Goal: Task Accomplishment & Management: Complete application form

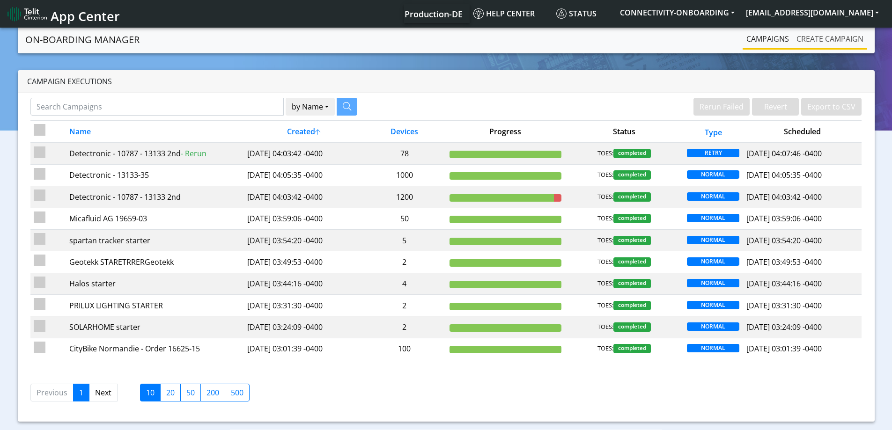
click at [847, 37] on link "Create campaign" at bounding box center [830, 39] width 74 height 19
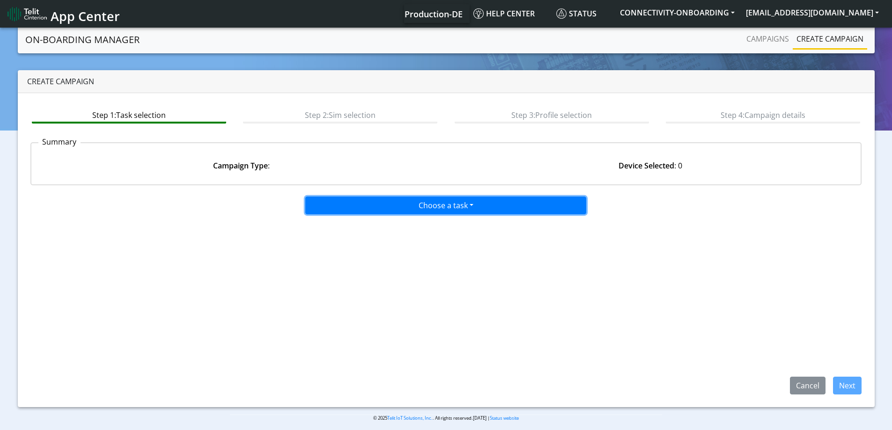
click at [439, 200] on button "Choose a task" at bounding box center [445, 206] width 281 height 18
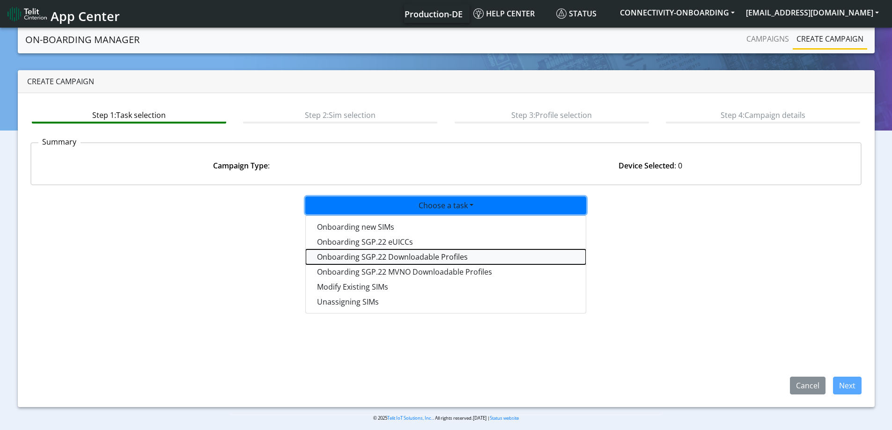
click at [370, 258] on tasksgp22profile-dropdown "Onboarding SGP.22 Downloadable Profiles" at bounding box center [446, 257] width 280 height 15
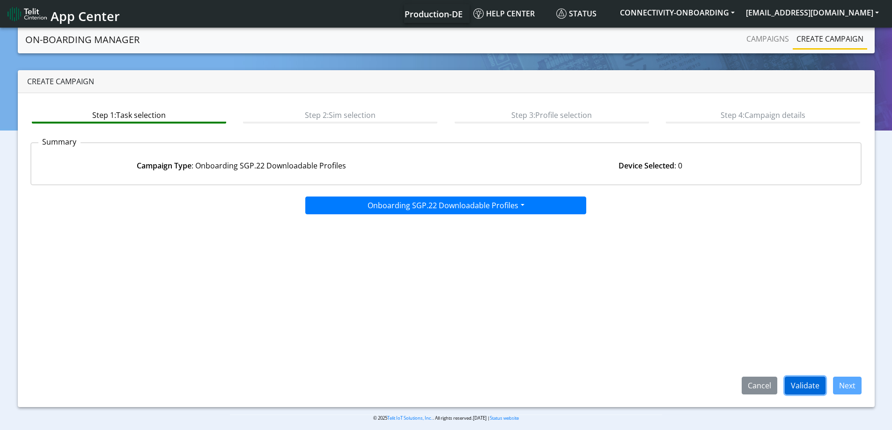
click at [785, 380] on button "Validate" at bounding box center [805, 386] width 41 height 18
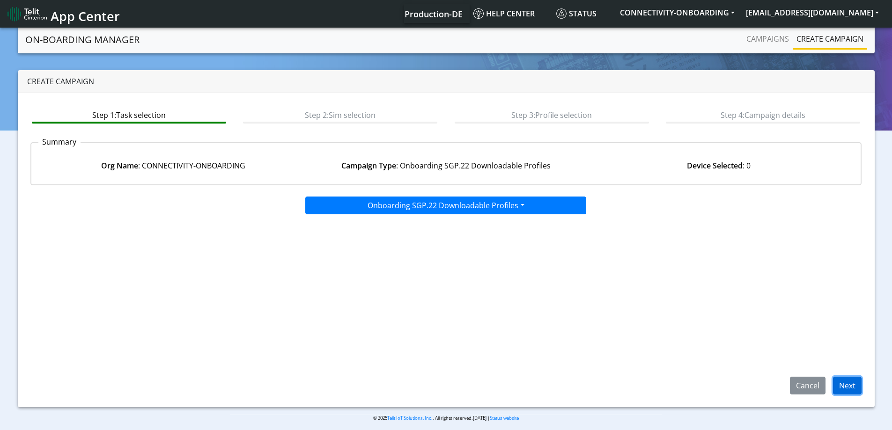
click at [843, 385] on button "Next" at bounding box center [847, 386] width 29 height 18
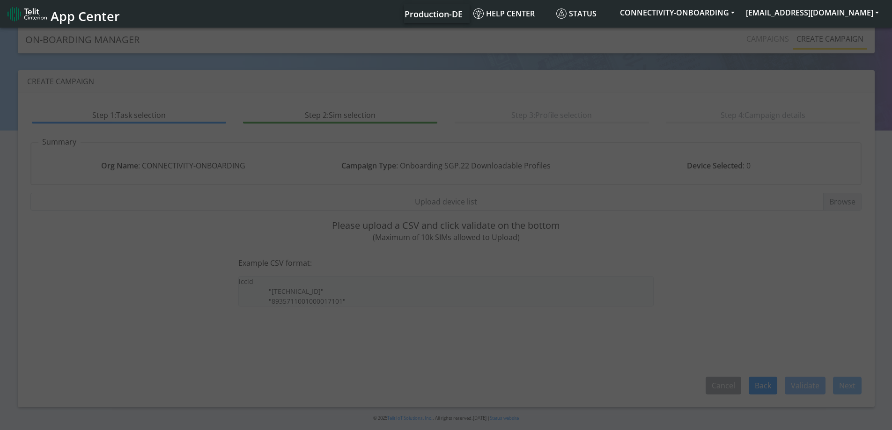
click at [446, 202] on input "Upload device list" at bounding box center [446, 202] width 832 height 18
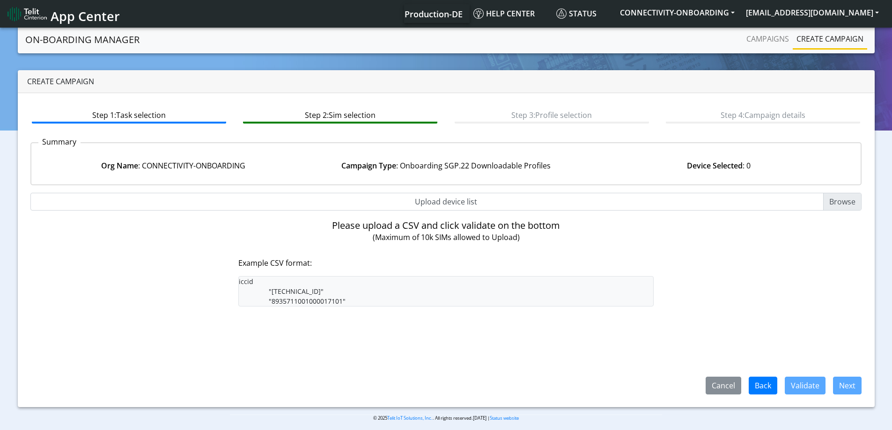
type input "C:\fakepath\onboarding CSV.csv"
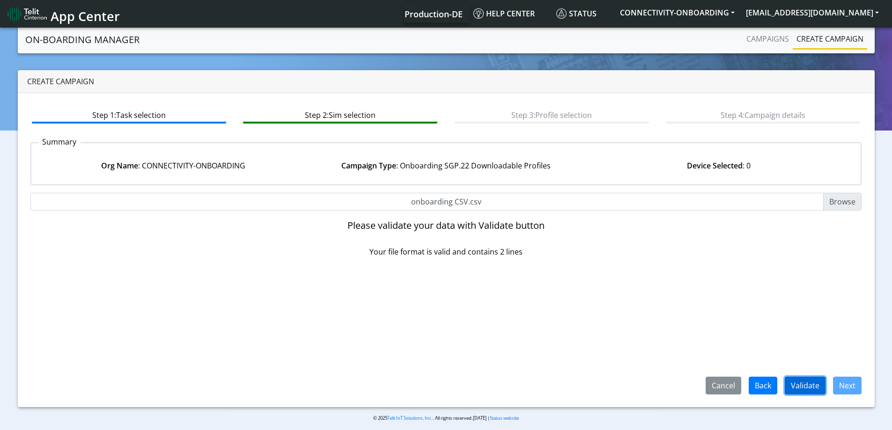
click at [799, 383] on button "Validate" at bounding box center [805, 386] width 41 height 18
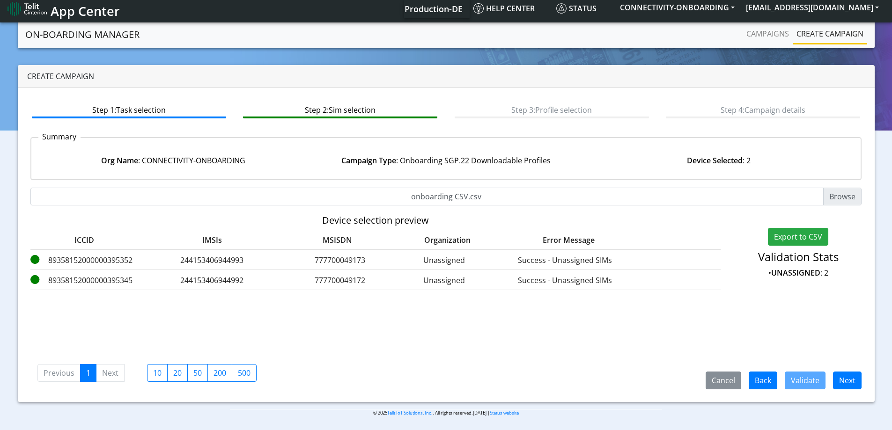
scroll to position [6, 0]
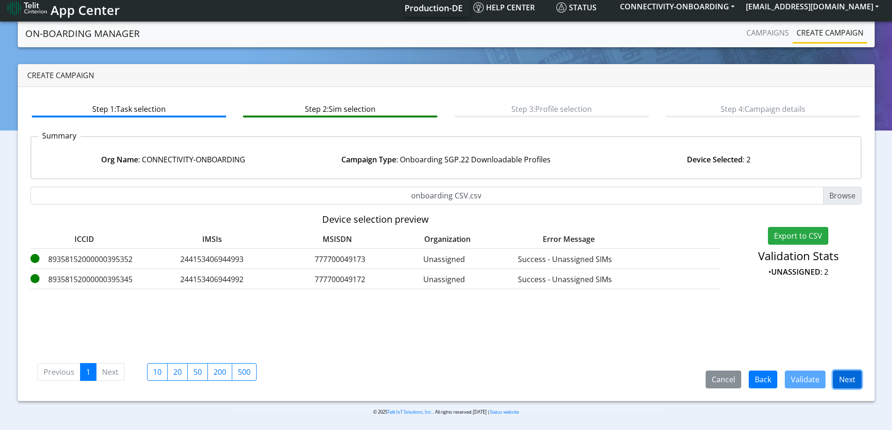
click at [844, 377] on button "Next" at bounding box center [847, 380] width 29 height 18
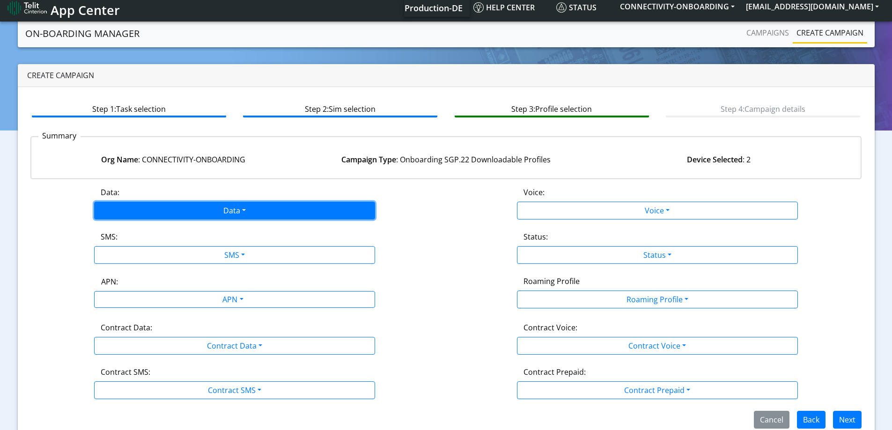
click at [228, 204] on button "Data" at bounding box center [234, 211] width 281 height 18
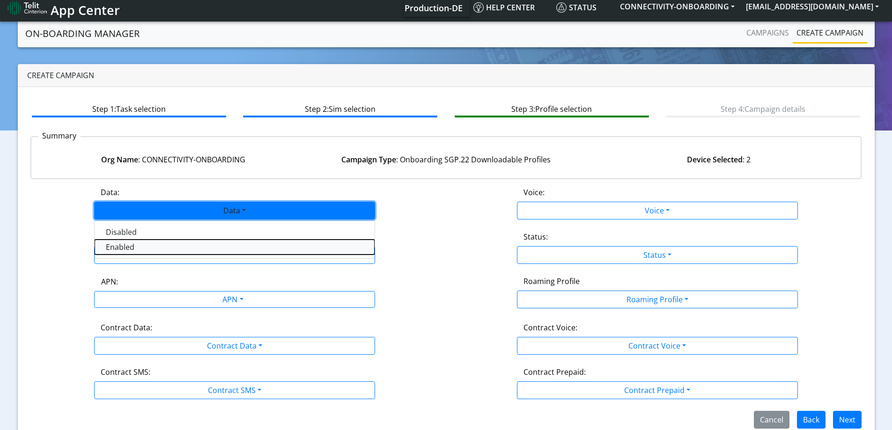
click at [150, 246] on button "Enabled" at bounding box center [235, 247] width 280 height 15
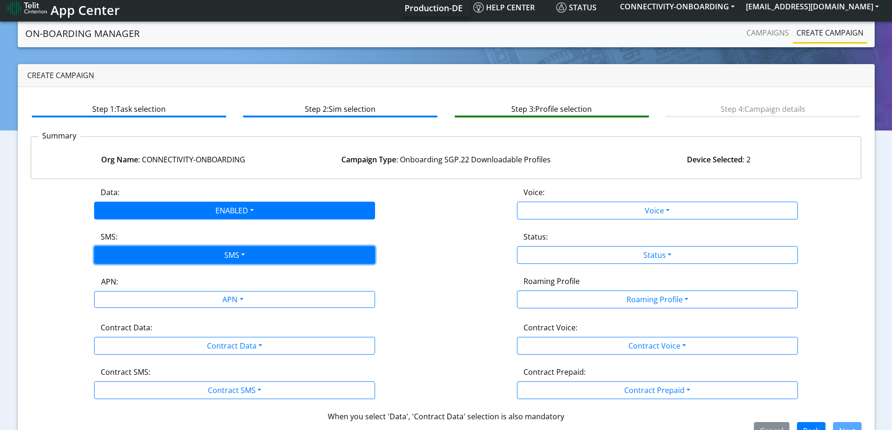
click at [151, 250] on button "SMS" at bounding box center [234, 255] width 281 height 18
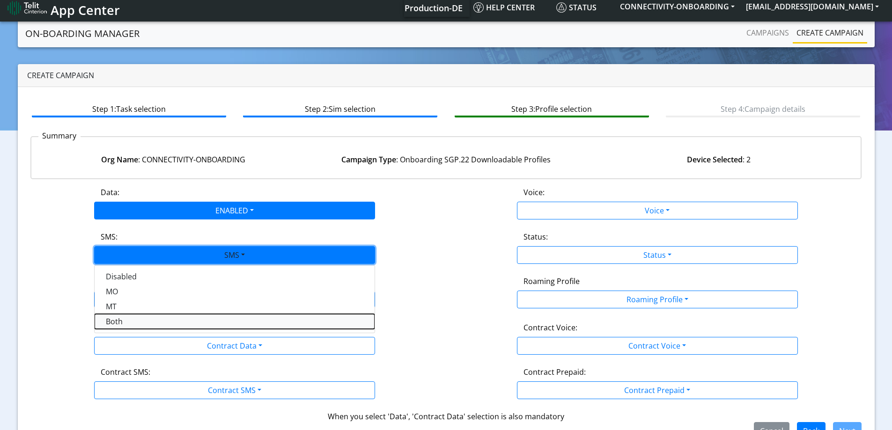
click at [122, 318] on button "Both" at bounding box center [235, 321] width 280 height 15
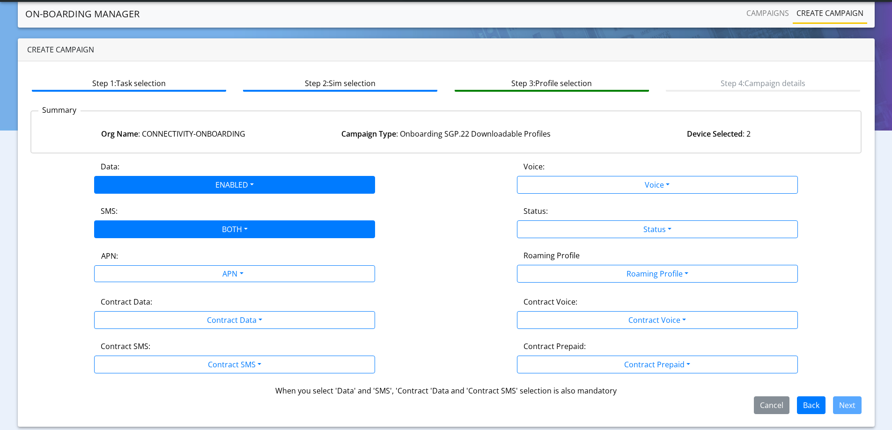
scroll to position [32, 0]
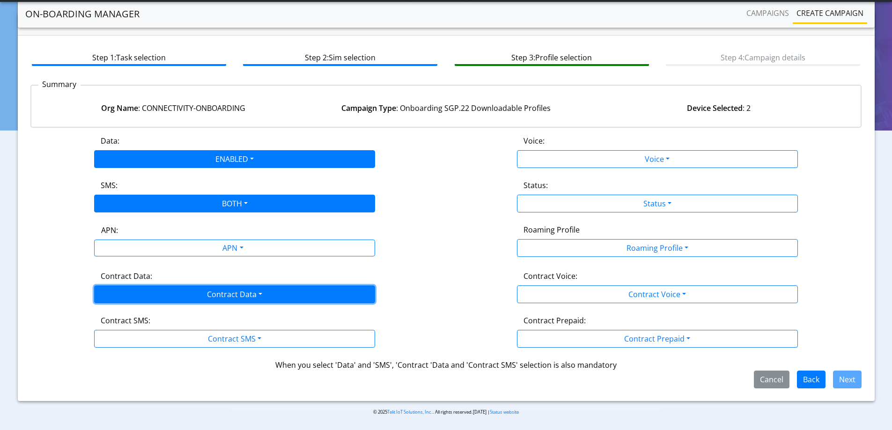
click at [168, 290] on button "Contract Data" at bounding box center [234, 295] width 281 height 18
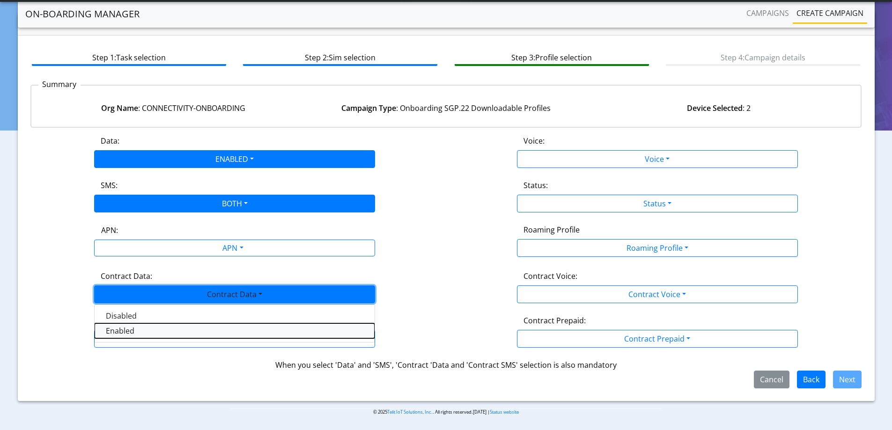
click at [119, 333] on Dataenabled-dropdown "Enabled" at bounding box center [235, 331] width 280 height 15
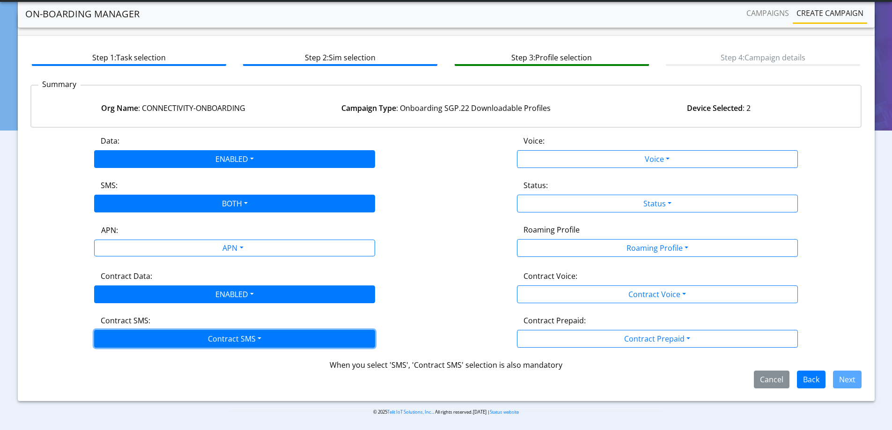
click at [119, 333] on button "Contract SMS" at bounding box center [234, 339] width 281 height 18
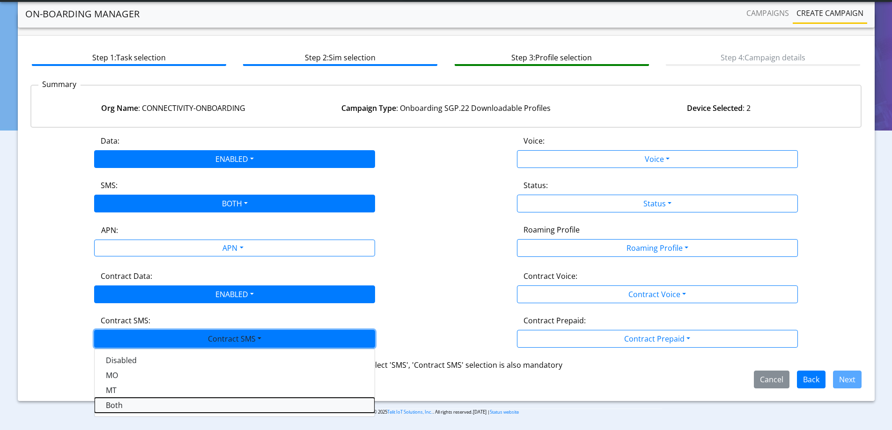
click at [106, 402] on SMSboth-dropdown "Both" at bounding box center [235, 405] width 280 height 15
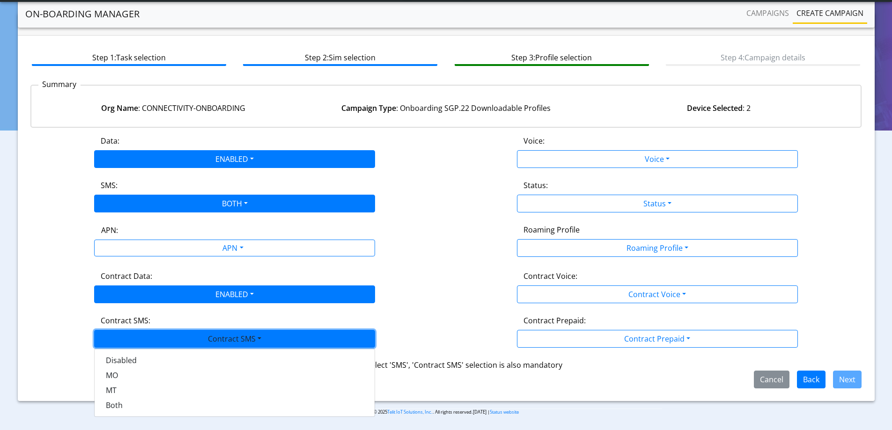
scroll to position [21, 0]
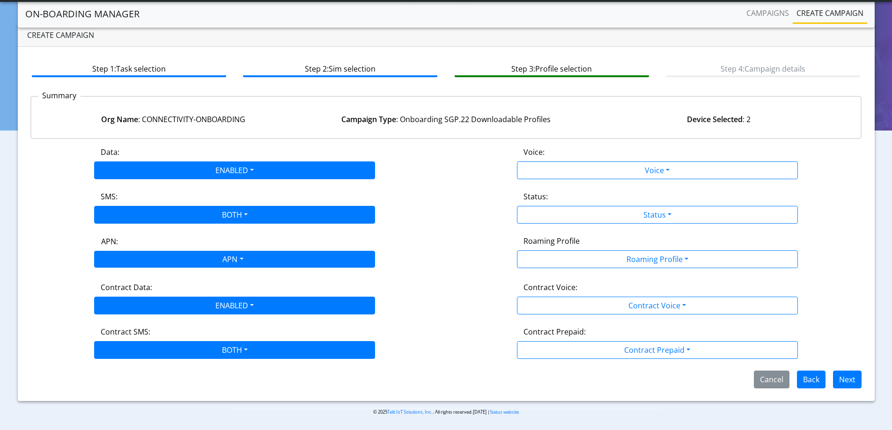
click at [218, 259] on div "APN" at bounding box center [232, 260] width 297 height 18
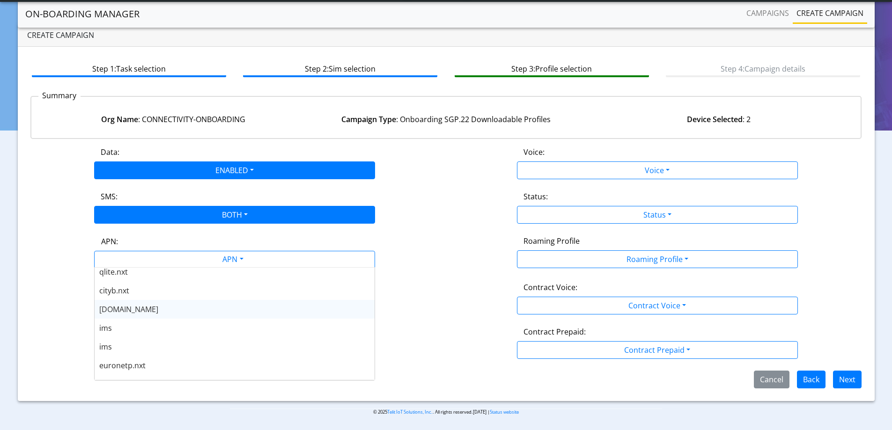
scroll to position [328, 0]
click at [156, 314] on div "[DOMAIN_NAME]" at bounding box center [235, 305] width 280 height 19
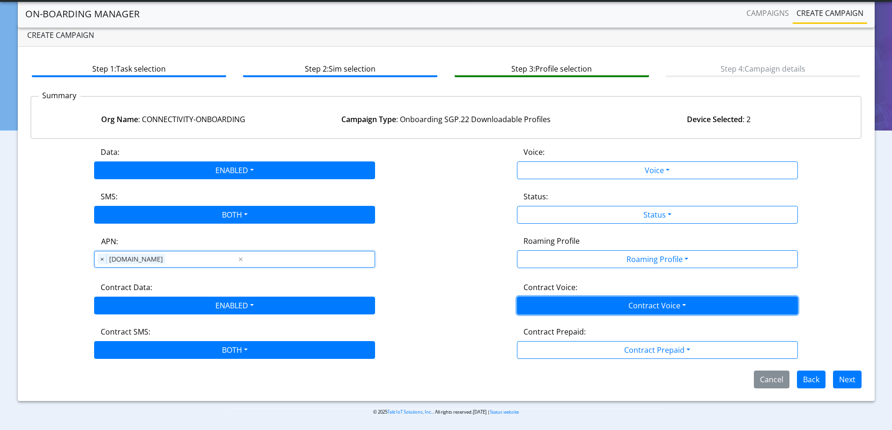
click at [539, 297] on button "Contract Voice" at bounding box center [657, 306] width 281 height 18
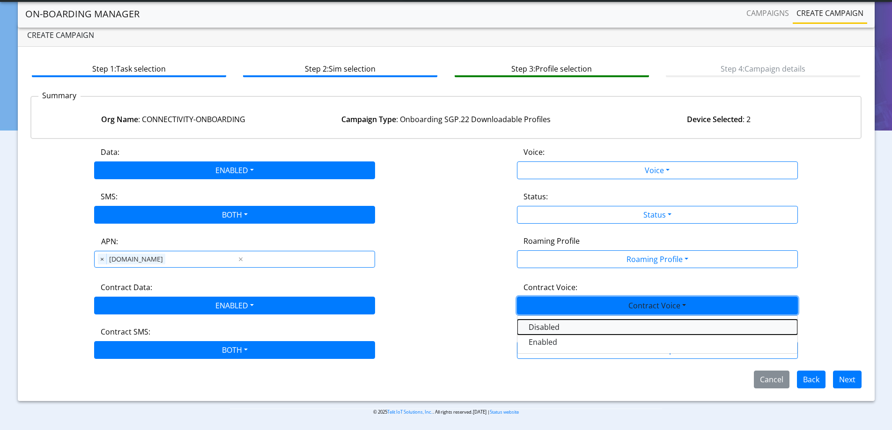
click at [524, 326] on Voicedisabled-dropdown "Disabled" at bounding box center [658, 327] width 280 height 15
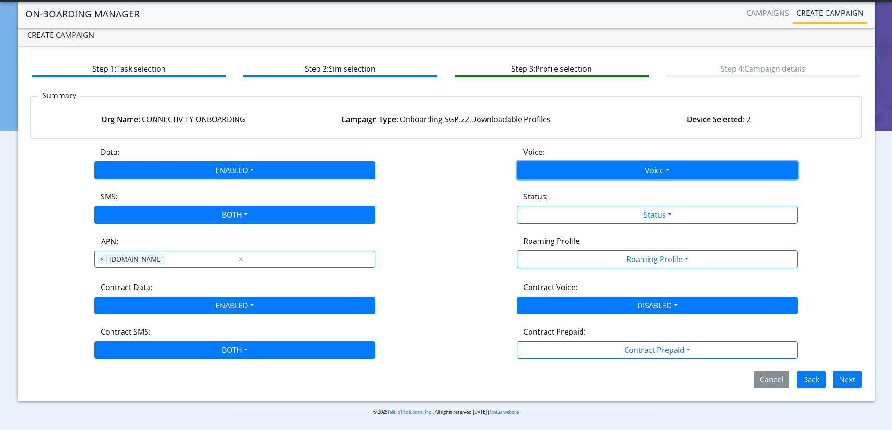
click at [533, 162] on button "Voice" at bounding box center [657, 171] width 281 height 18
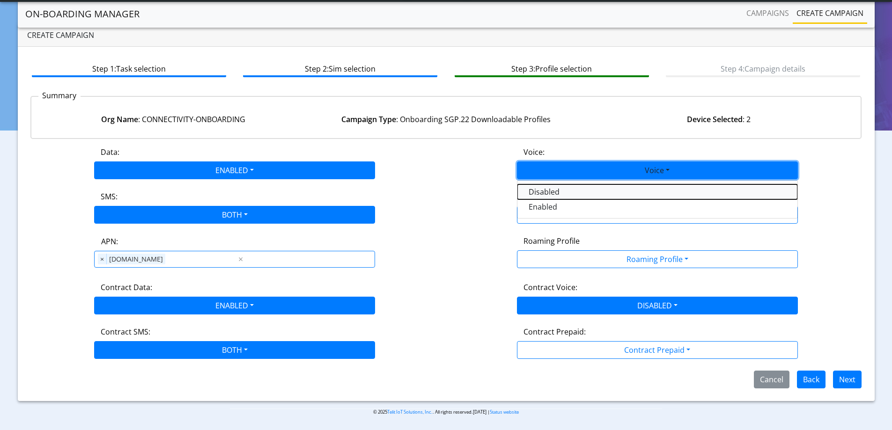
click at [537, 191] on button "Disabled" at bounding box center [658, 192] width 280 height 15
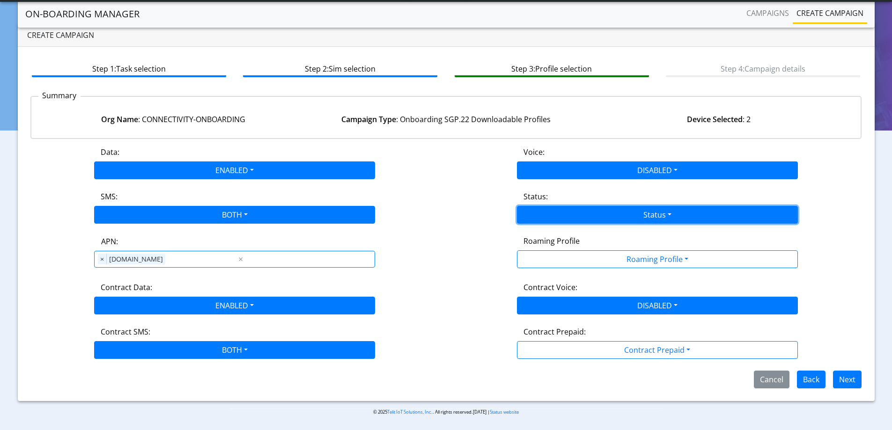
click at [540, 216] on button "Status" at bounding box center [657, 215] width 281 height 18
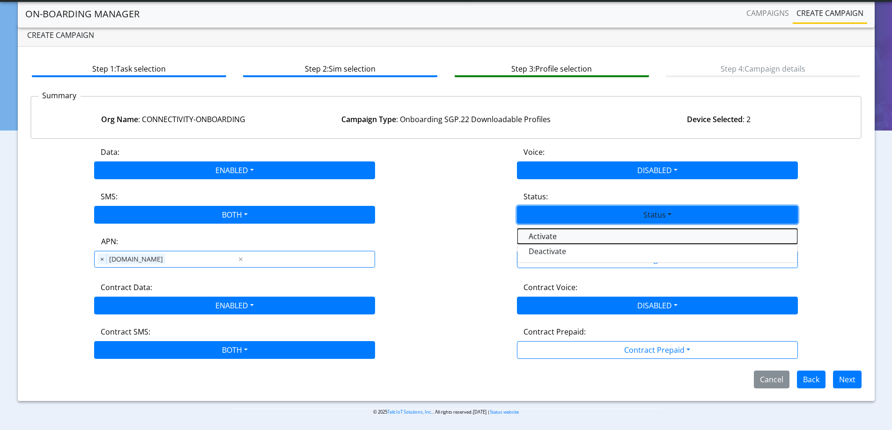
click at [537, 237] on button "Activate" at bounding box center [658, 236] width 280 height 15
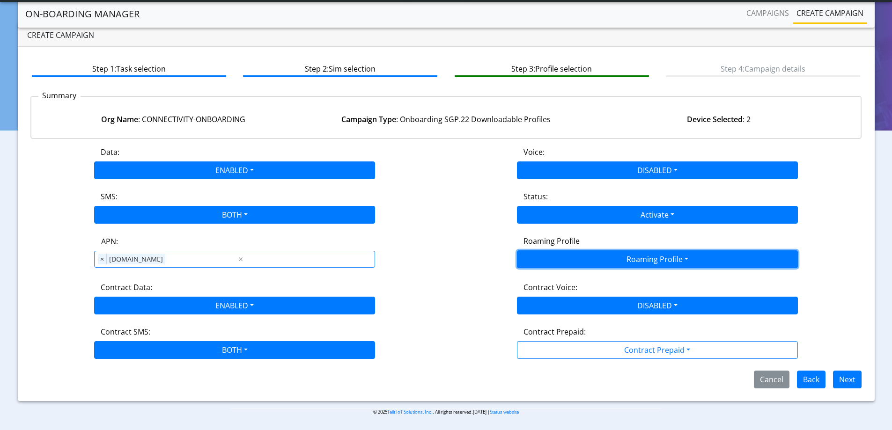
click at [631, 259] on button "Roaming Profile" at bounding box center [657, 260] width 281 height 18
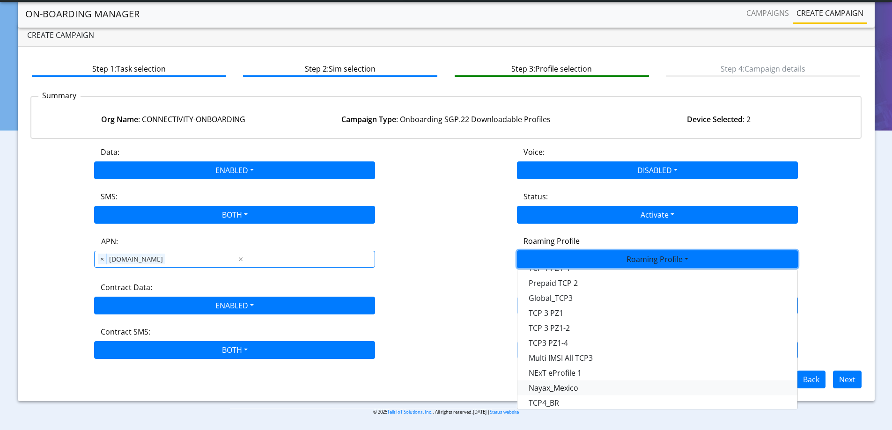
scroll to position [248, 0]
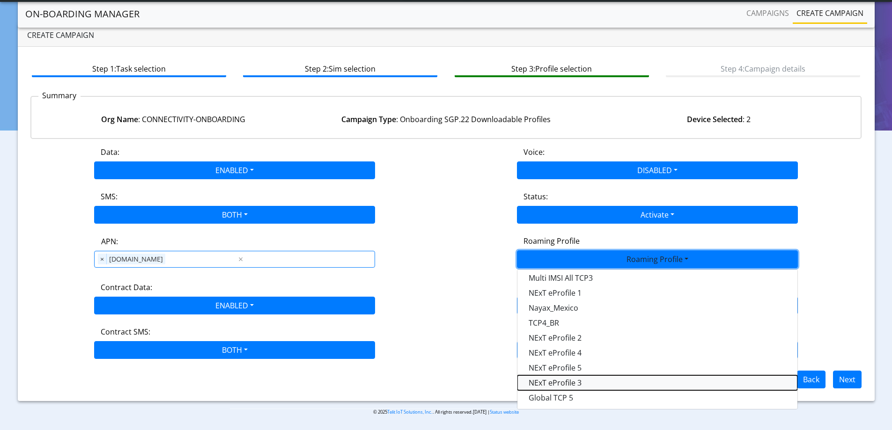
click at [581, 385] on Profile-dropdown "NExT eProfile 3" at bounding box center [658, 383] width 280 height 15
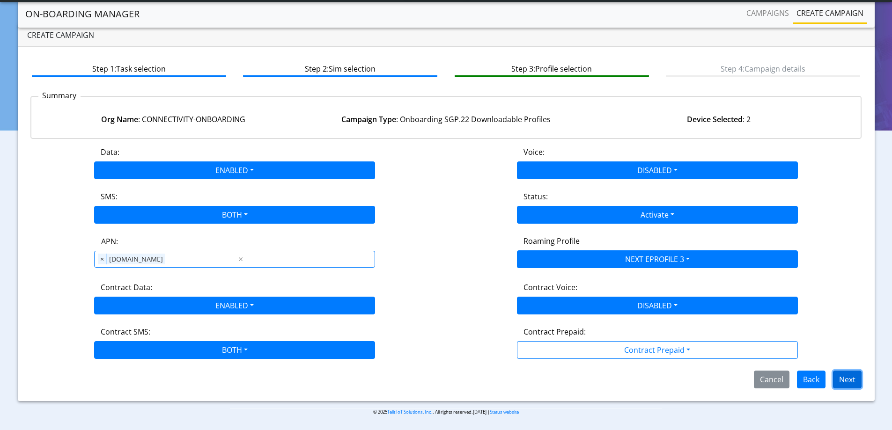
click at [851, 377] on button "Next" at bounding box center [847, 380] width 29 height 18
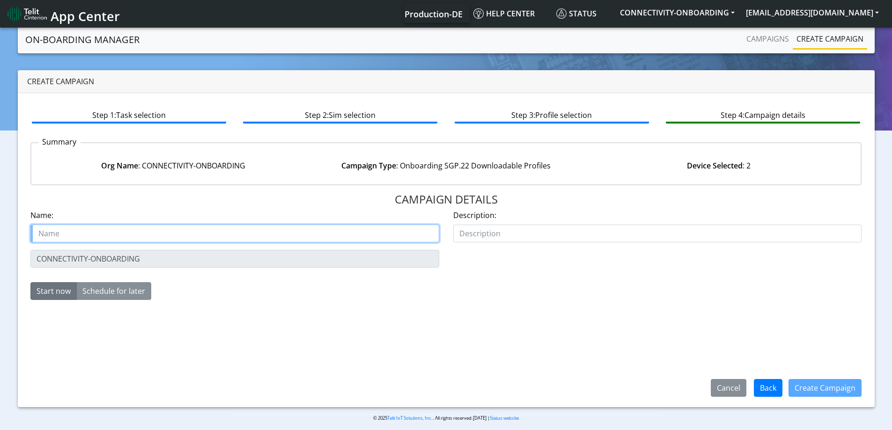
paste input "Wint Wi Ltd"
type input "Wint Wi Ltd Starter SIM virtual"
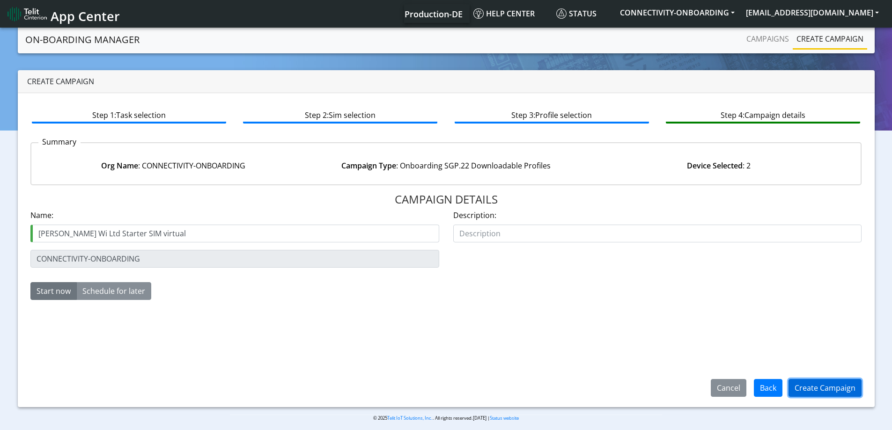
click at [810, 391] on button "Create Campaign" at bounding box center [825, 388] width 73 height 18
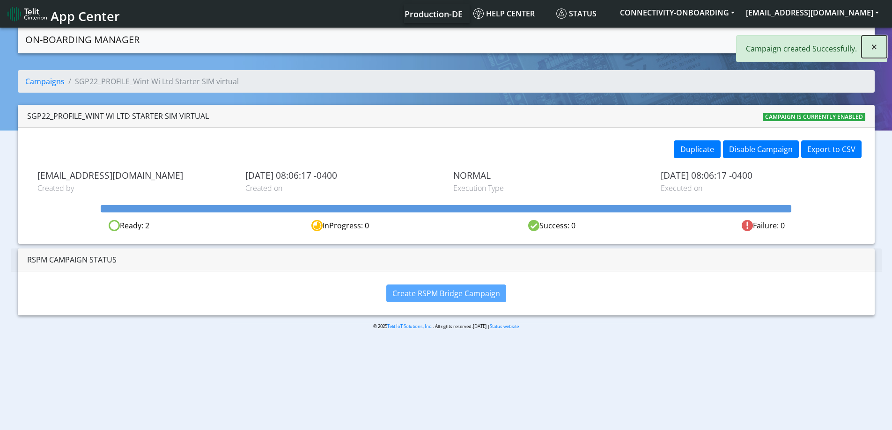
click at [875, 53] on span "×" at bounding box center [874, 46] width 7 height 15
click at [805, 37] on link "Create campaign" at bounding box center [830, 39] width 74 height 19
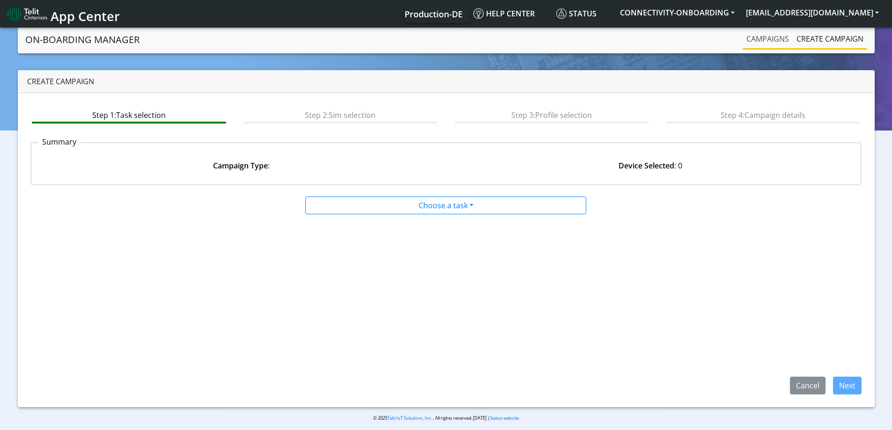
click at [767, 31] on link "Campaigns" at bounding box center [768, 39] width 50 height 19
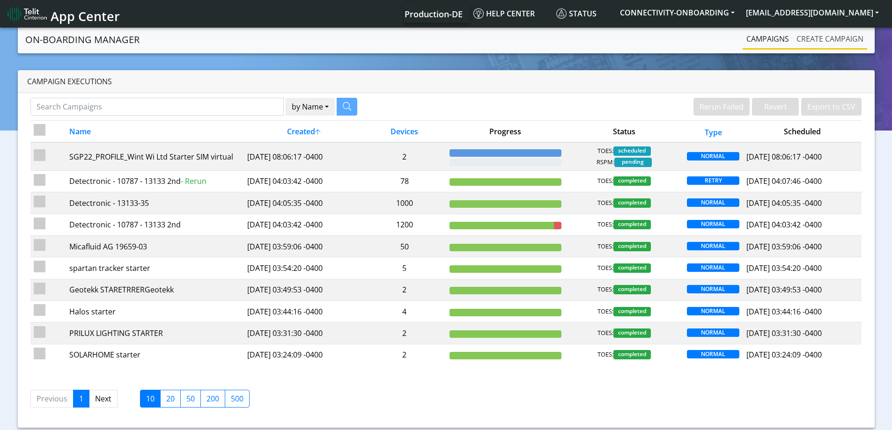
click at [799, 41] on link "Create campaign" at bounding box center [830, 39] width 74 height 19
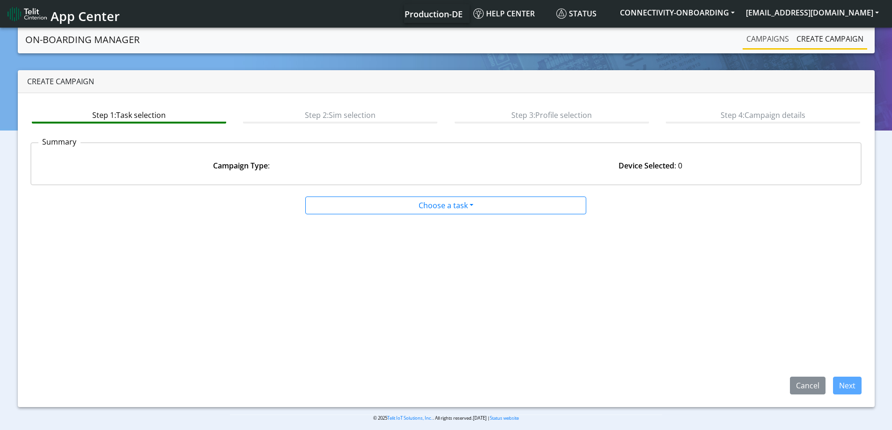
click at [748, 38] on link "Campaigns" at bounding box center [768, 39] width 50 height 19
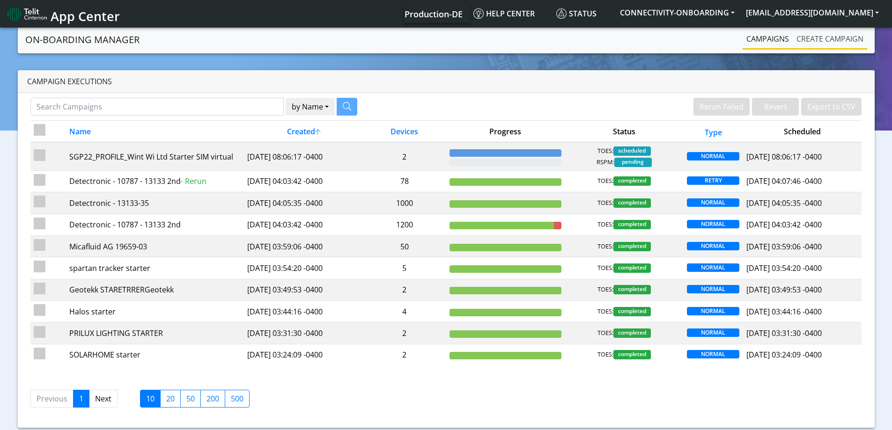
click at [796, 40] on link "Create campaign" at bounding box center [830, 39] width 74 height 19
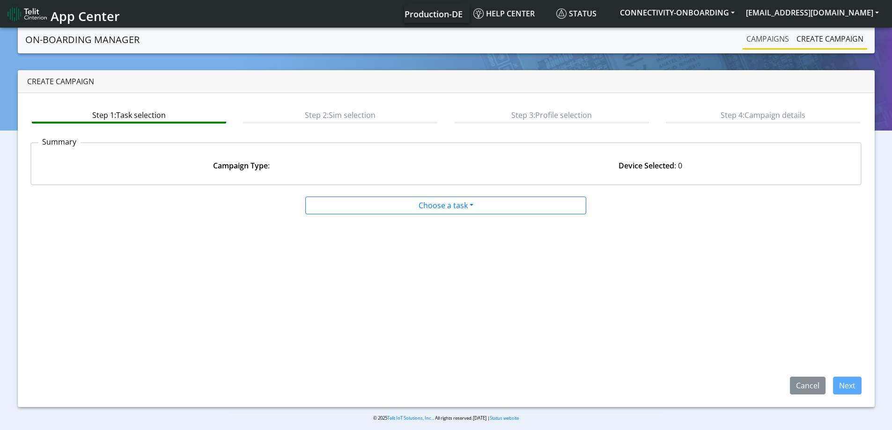
click at [759, 38] on link "Campaigns" at bounding box center [768, 39] width 50 height 19
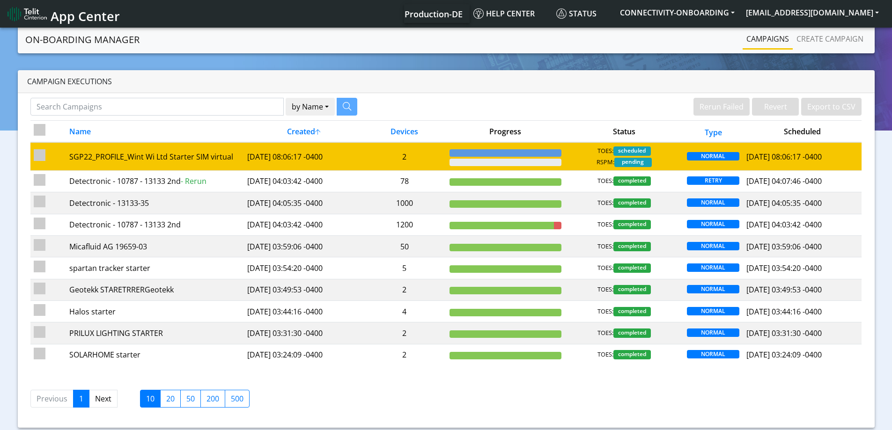
click at [560, 167] on td at bounding box center [505, 156] width 119 height 28
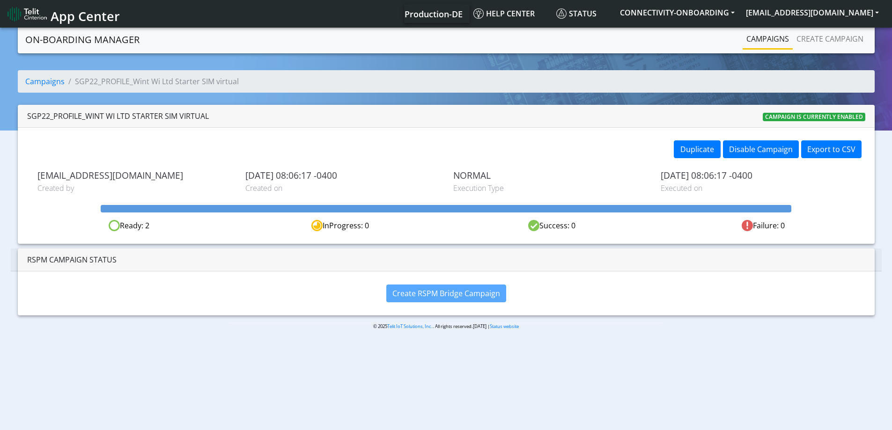
click at [819, 29] on nav "On-Boarding Manager Campaigns Create campaign" at bounding box center [446, 40] width 857 height 28
click at [805, 36] on link "Create campaign" at bounding box center [830, 39] width 74 height 19
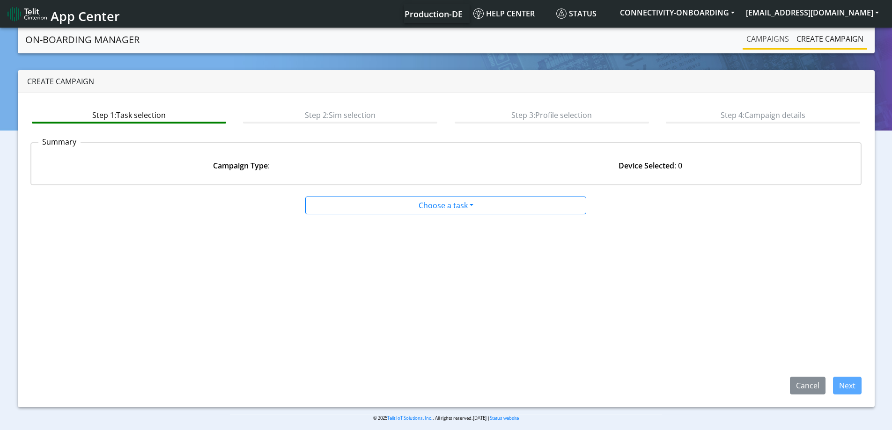
click at [766, 43] on link "Campaigns" at bounding box center [768, 39] width 50 height 19
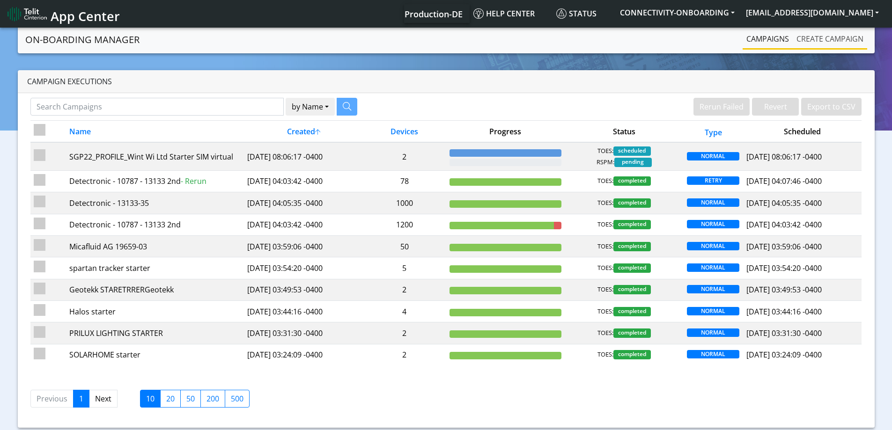
click at [806, 31] on link "Create campaign" at bounding box center [830, 39] width 74 height 19
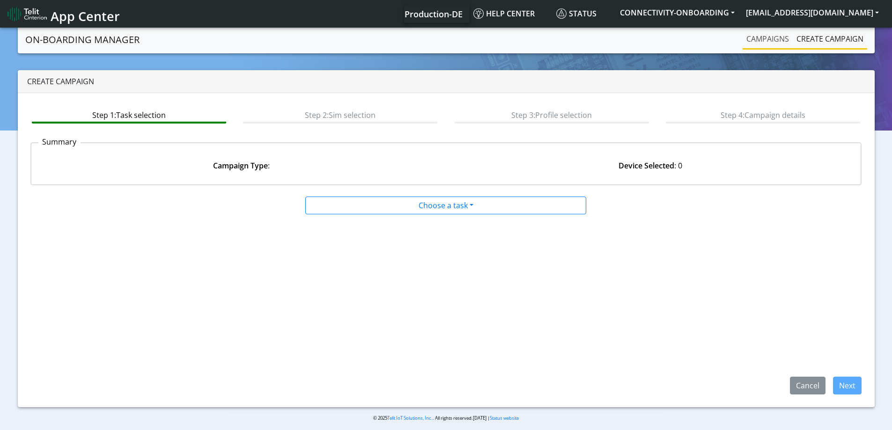
click at [770, 39] on link "Campaigns" at bounding box center [768, 39] width 50 height 19
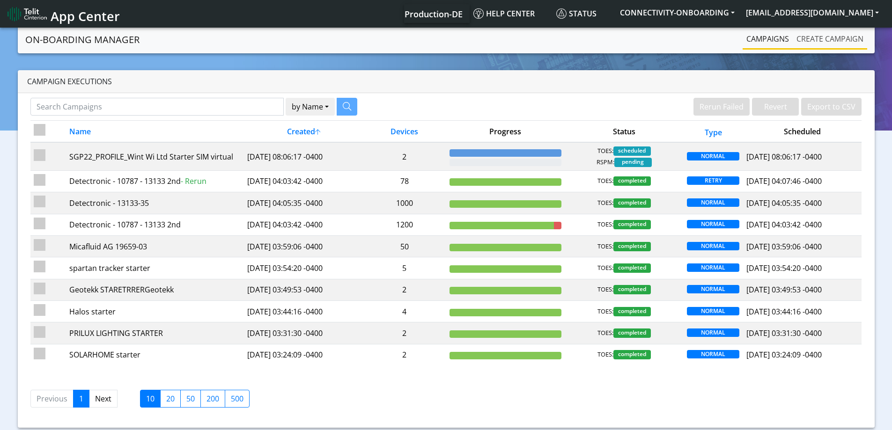
click at [850, 37] on link "Create campaign" at bounding box center [830, 39] width 74 height 19
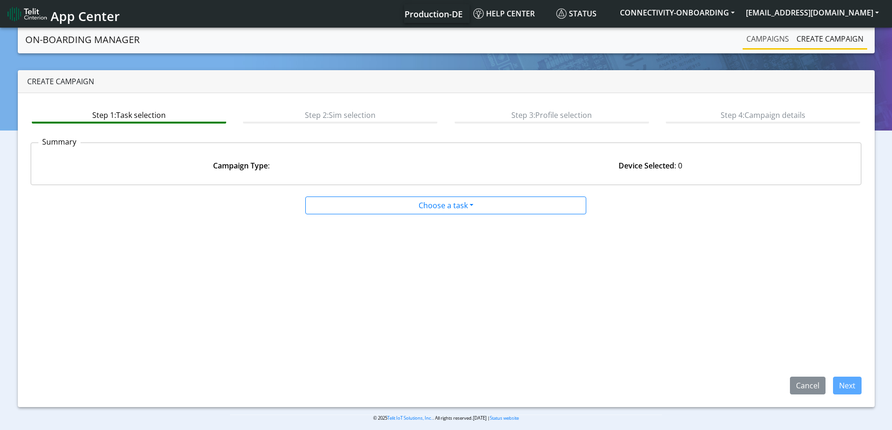
click at [768, 39] on link "Campaigns" at bounding box center [768, 39] width 50 height 19
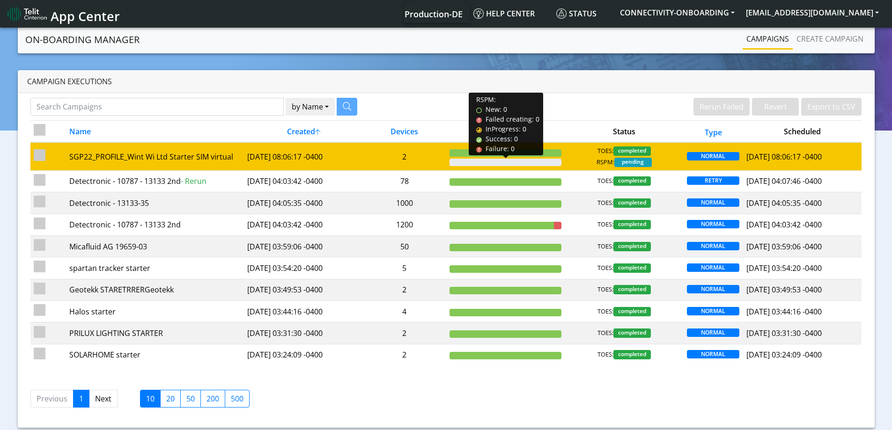
click at [496, 164] on div at bounding box center [506, 162] width 112 height 7
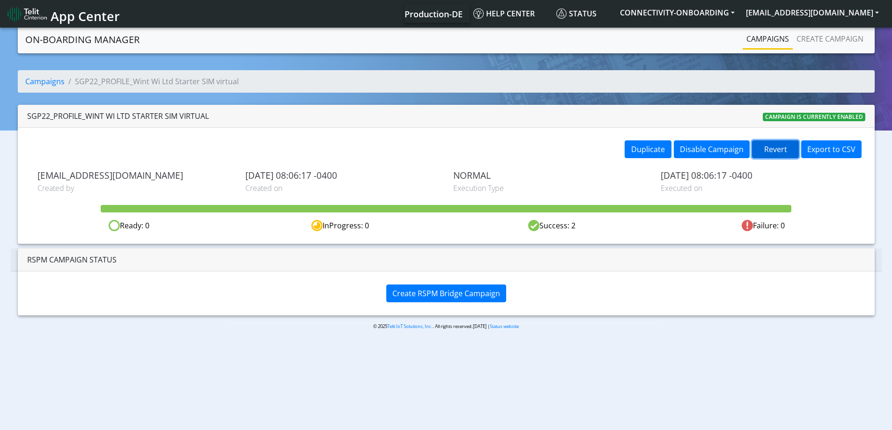
click at [764, 151] on button "Revert" at bounding box center [775, 150] width 47 height 18
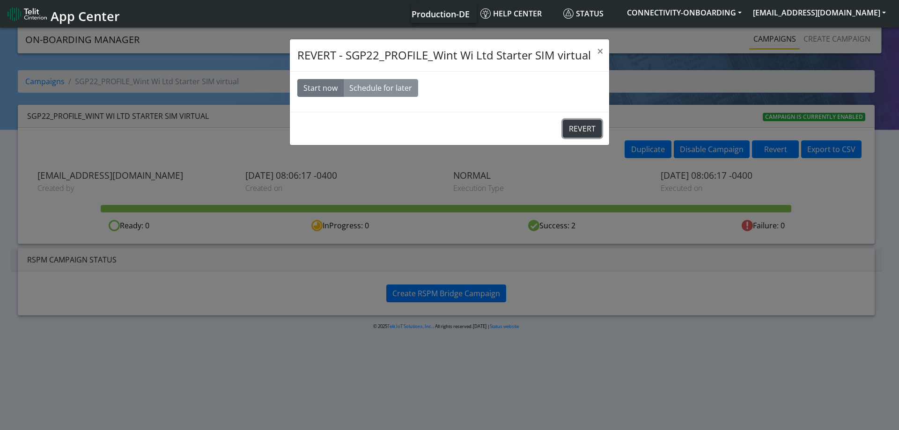
click at [591, 129] on button "REVERT" at bounding box center [582, 129] width 39 height 18
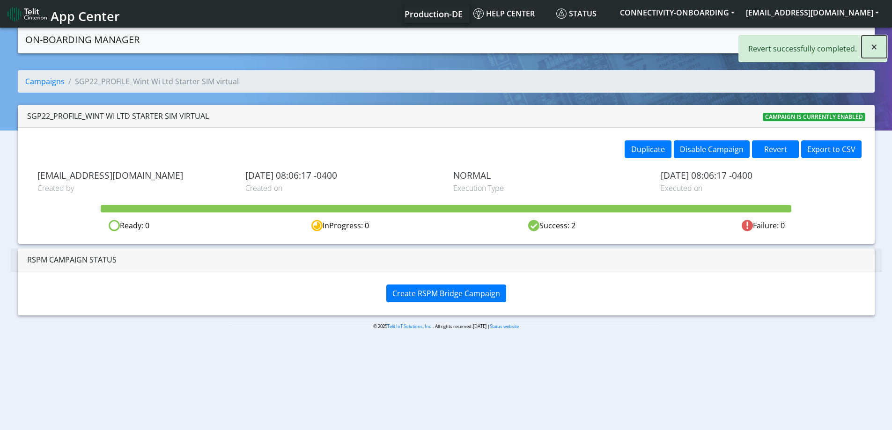
click at [875, 45] on span "×" at bounding box center [874, 46] width 7 height 15
click at [738, 37] on div "Campaigns Create campaign" at bounding box center [725, 40] width 282 height 20
click at [764, 40] on link "Campaigns" at bounding box center [768, 39] width 50 height 19
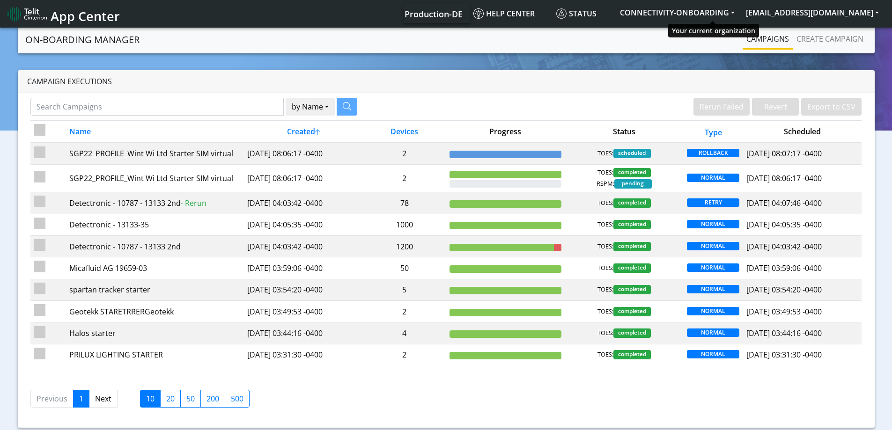
click at [719, 0] on nav "App Center Production-DE Help center Status CONNECTIVITY-ONBOARDING yaniv.sitel…" at bounding box center [446, 14] width 892 height 28
click at [717, 9] on button "CONNECTIVITY-ONBOARDING" at bounding box center [677, 12] width 126 height 17
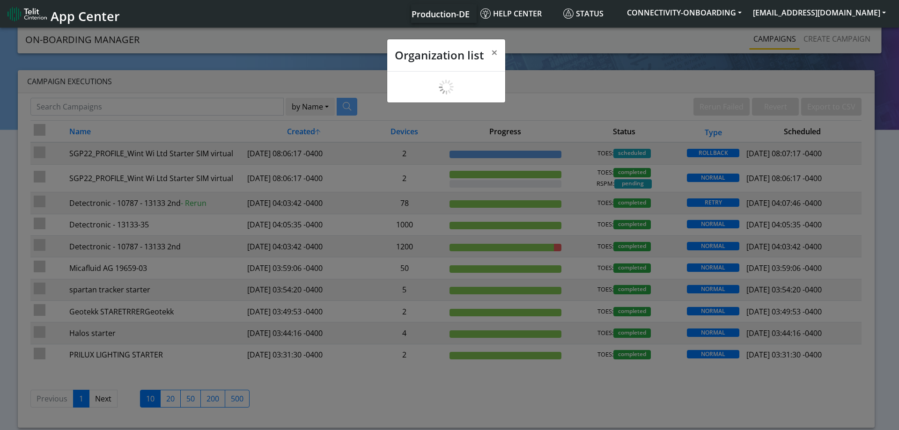
scroll to position [3, 0]
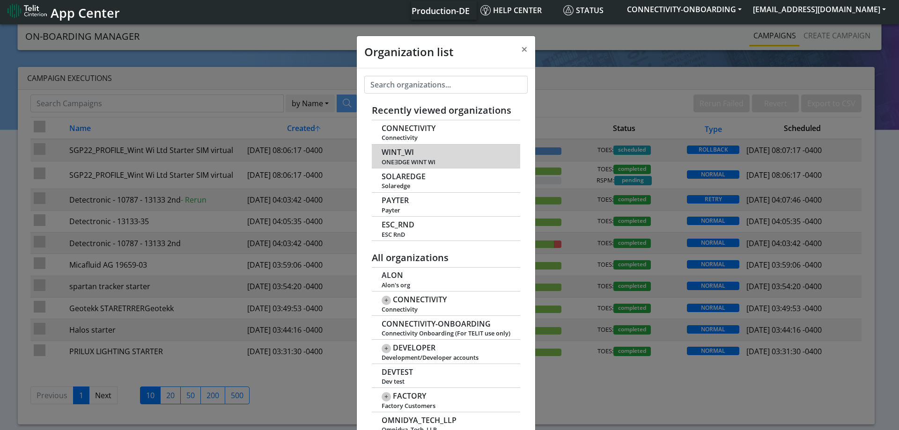
click at [409, 151] on span "WINT_WI" at bounding box center [398, 152] width 32 height 9
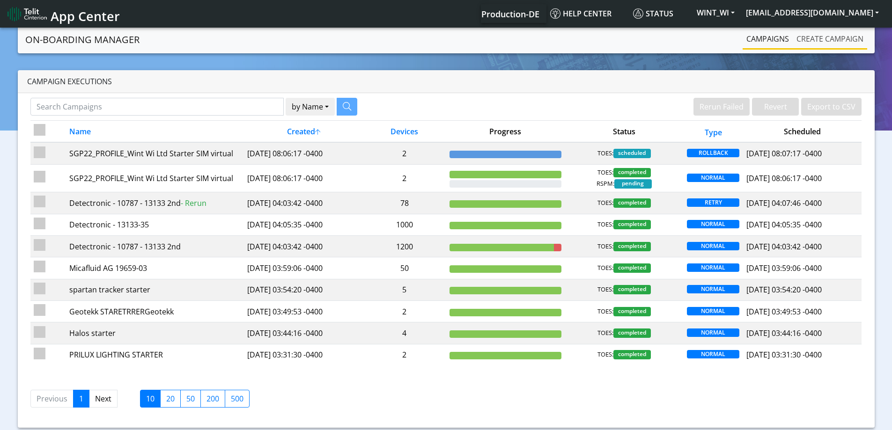
click at [824, 35] on link "Create campaign" at bounding box center [830, 39] width 74 height 19
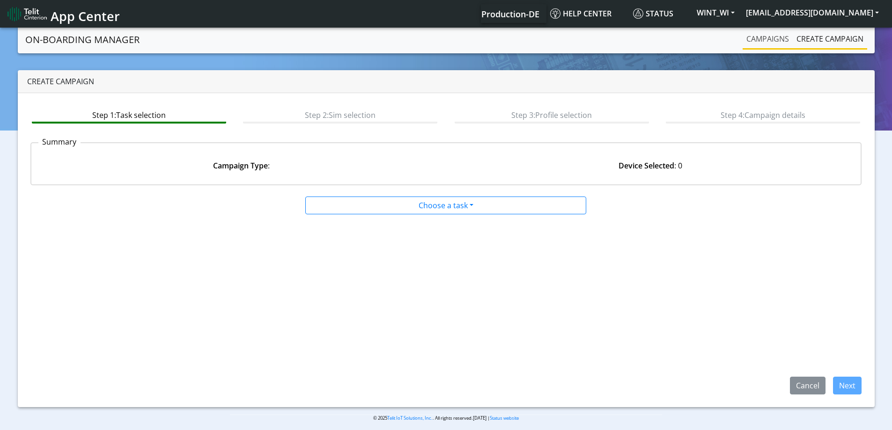
click at [759, 38] on link "Campaigns" at bounding box center [768, 39] width 50 height 19
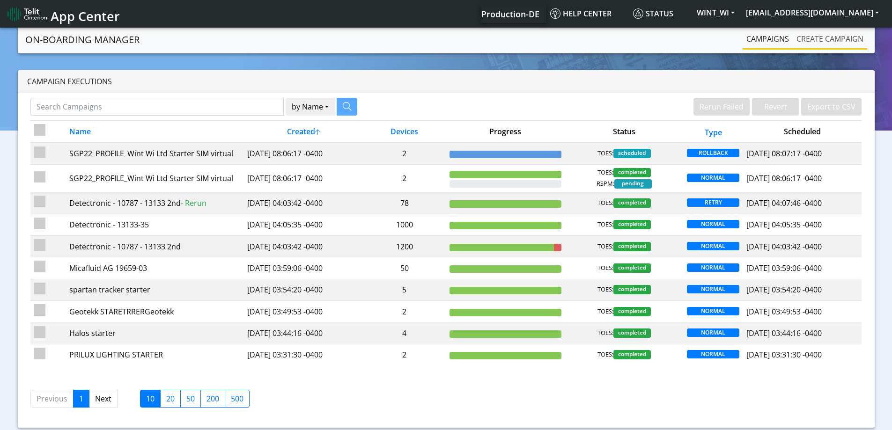
click at [827, 33] on link "Create campaign" at bounding box center [830, 39] width 74 height 19
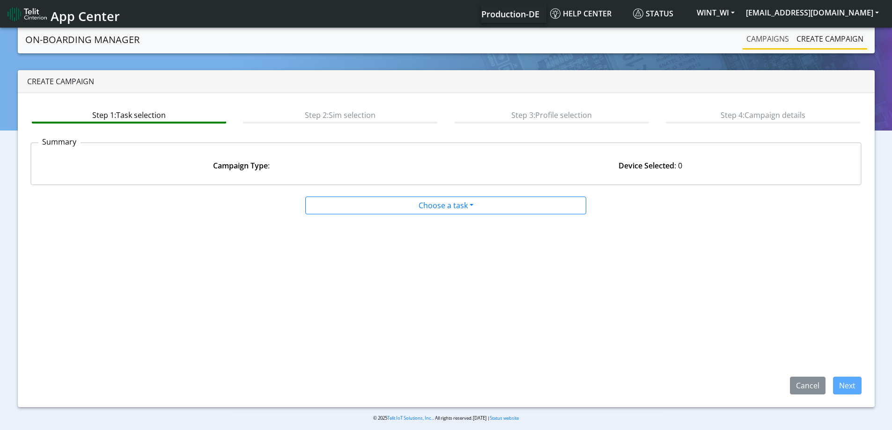
click at [750, 35] on link "Campaigns" at bounding box center [768, 39] width 50 height 19
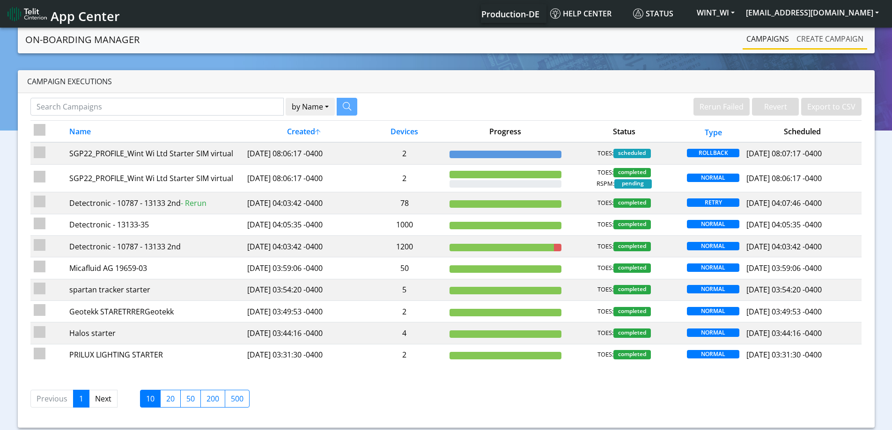
click at [806, 46] on link "Create campaign" at bounding box center [830, 39] width 74 height 19
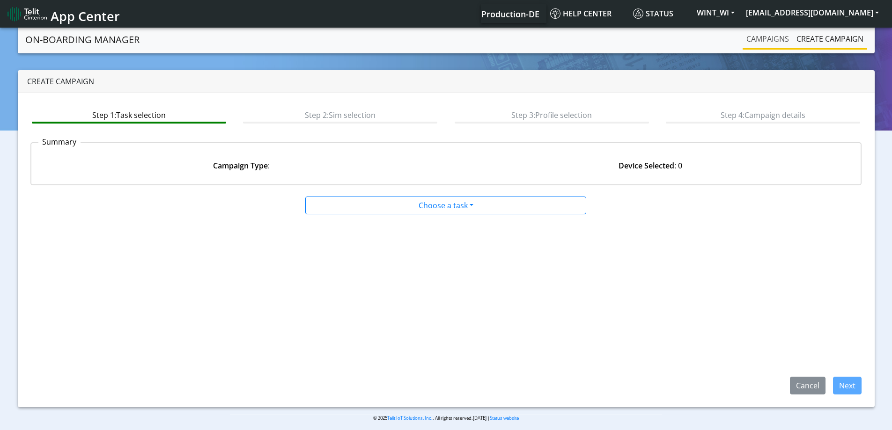
click at [773, 42] on link "Campaigns" at bounding box center [768, 39] width 50 height 19
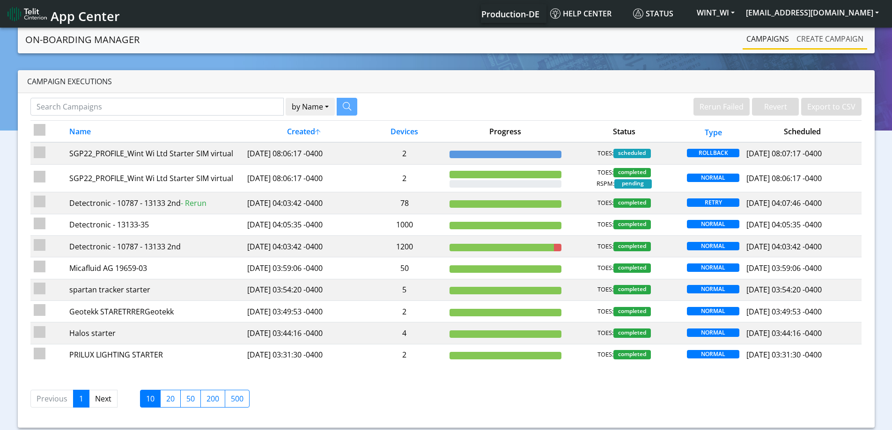
click at [816, 41] on link "Create campaign" at bounding box center [830, 39] width 74 height 19
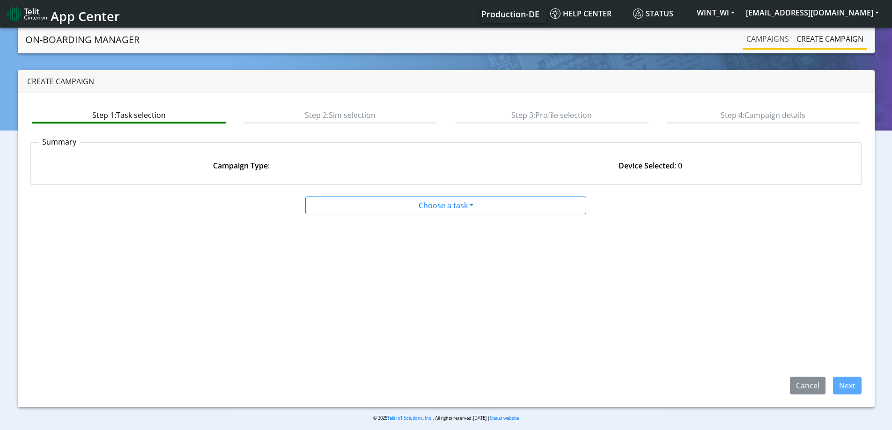
click at [785, 41] on link "Campaigns" at bounding box center [768, 39] width 50 height 19
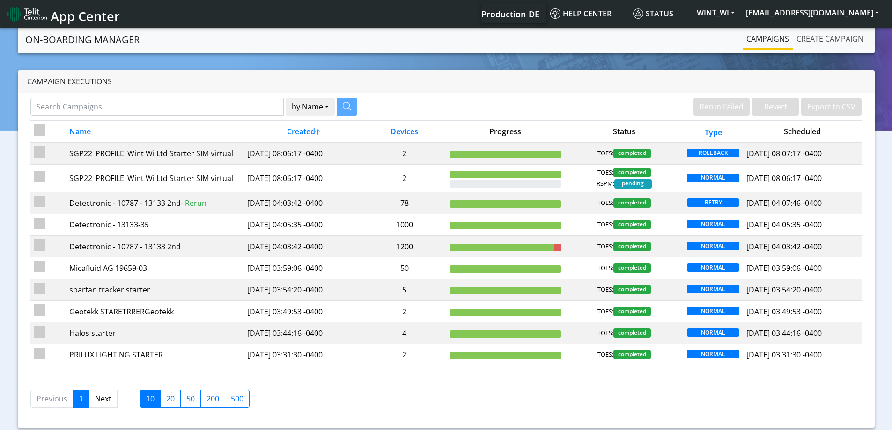
click at [804, 41] on link "Create campaign" at bounding box center [830, 39] width 74 height 19
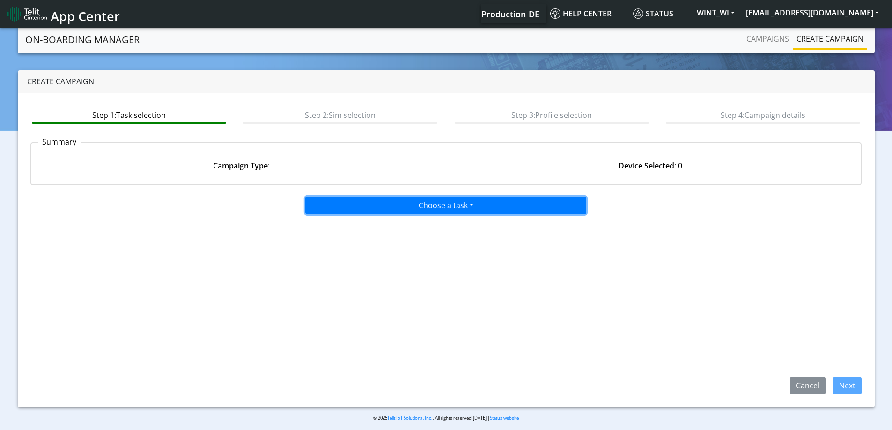
click at [450, 203] on button "Choose a task" at bounding box center [445, 206] width 281 height 18
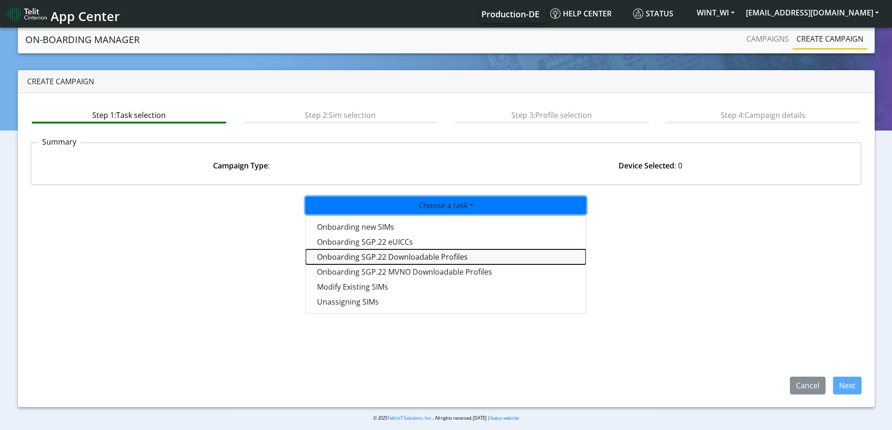
click at [392, 261] on tasksgp22profile-dropdown "Onboarding SGP.22 Downloadable Profiles" at bounding box center [446, 257] width 280 height 15
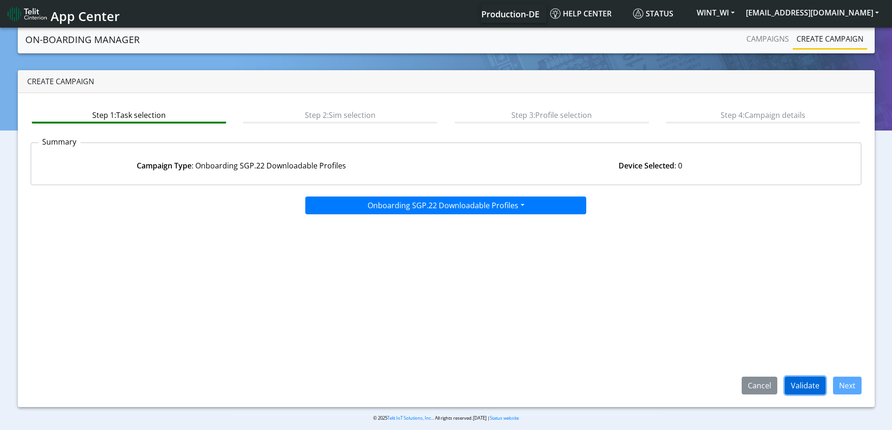
click at [815, 392] on button "Validate" at bounding box center [805, 386] width 41 height 18
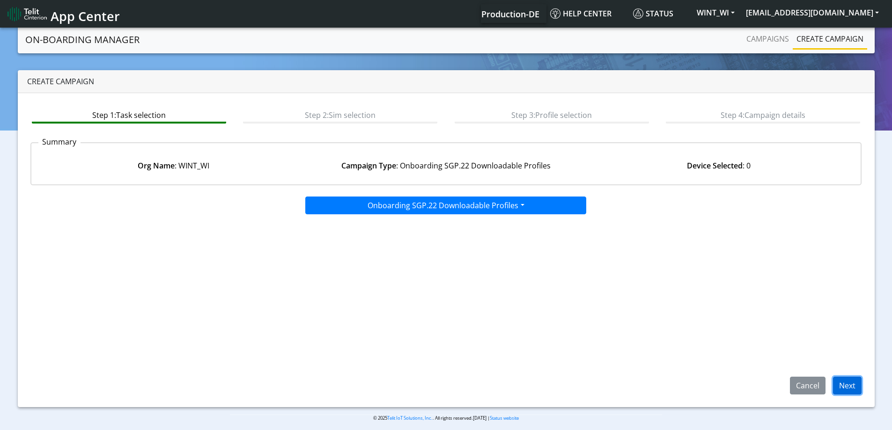
click at [838, 385] on button "Next" at bounding box center [847, 386] width 29 height 18
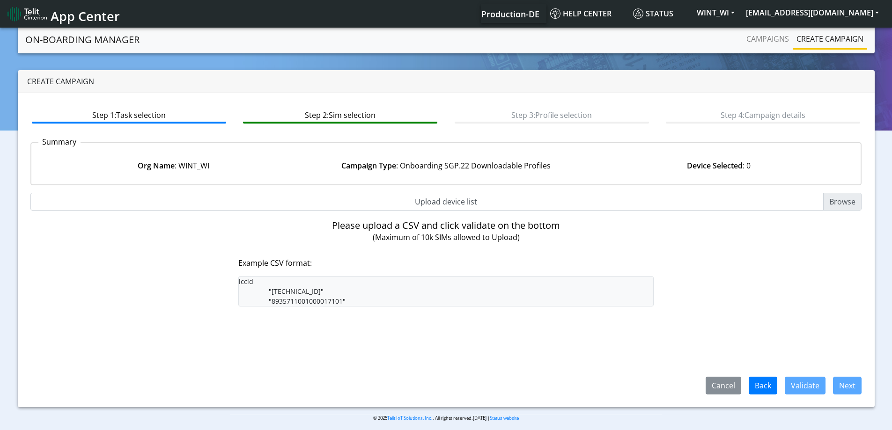
click at [429, 205] on input "Upload device list" at bounding box center [446, 202] width 832 height 18
type input "C:\fakepath\onboarding CSV.csv"
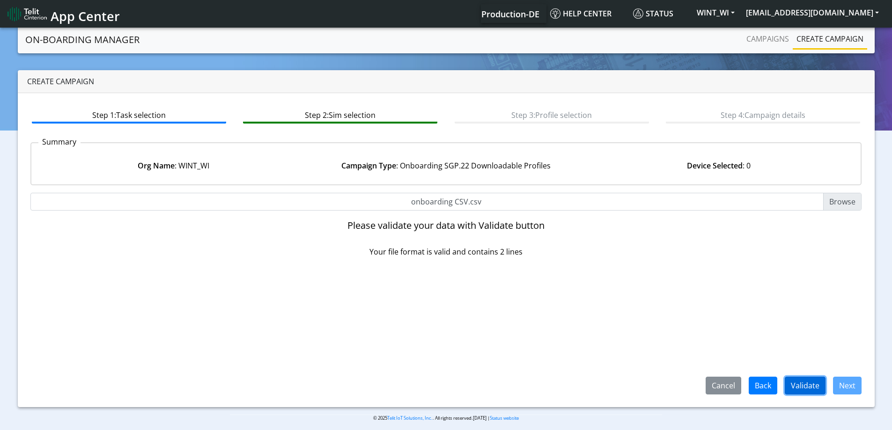
click at [791, 383] on button "Validate" at bounding box center [805, 386] width 41 height 18
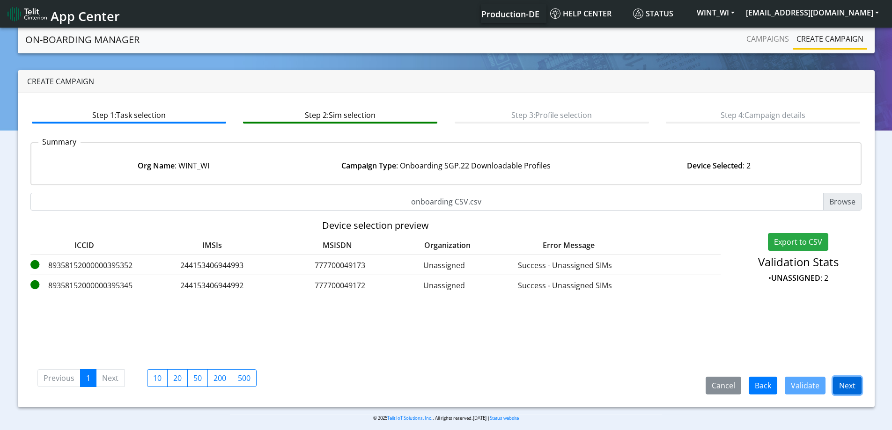
click at [844, 386] on button "Next" at bounding box center [847, 386] width 29 height 18
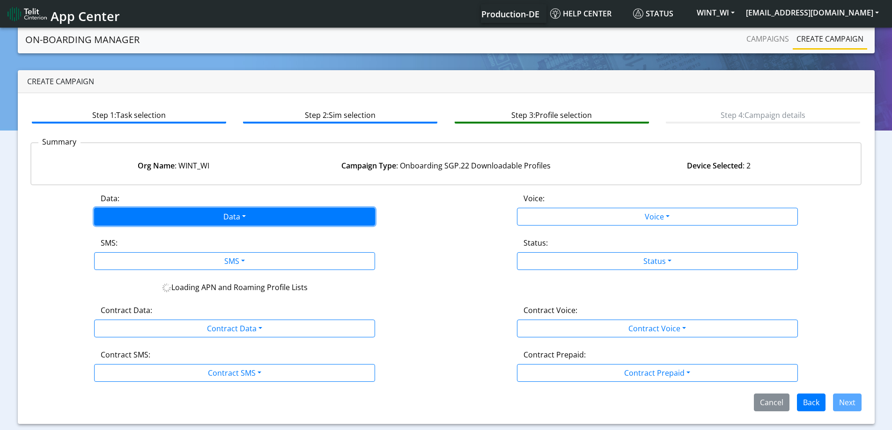
click at [227, 224] on button "Data" at bounding box center [234, 217] width 281 height 18
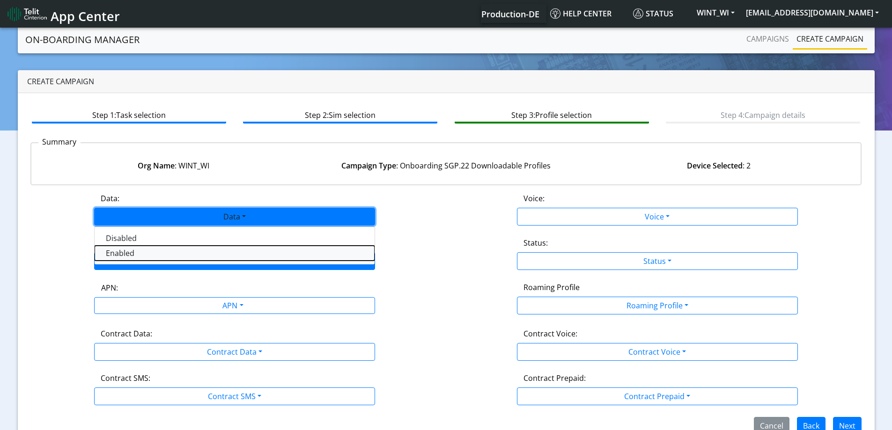
click at [171, 258] on button "Enabled" at bounding box center [235, 253] width 280 height 15
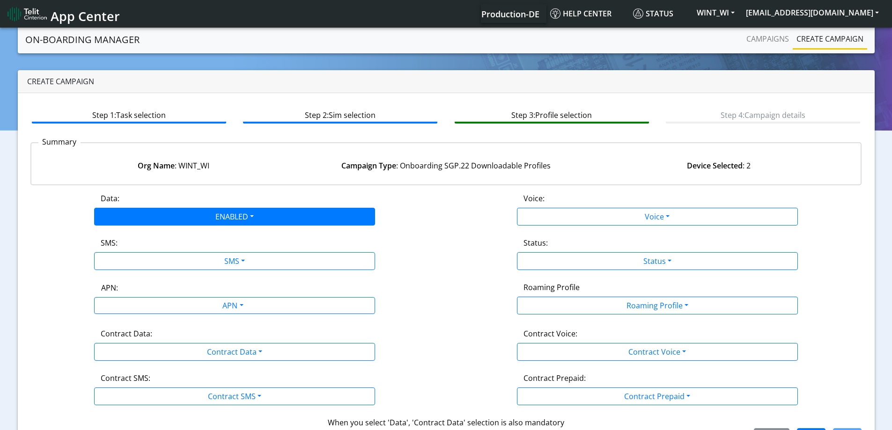
click at [148, 286] on div "APN:" at bounding box center [234, 289] width 281 height 15
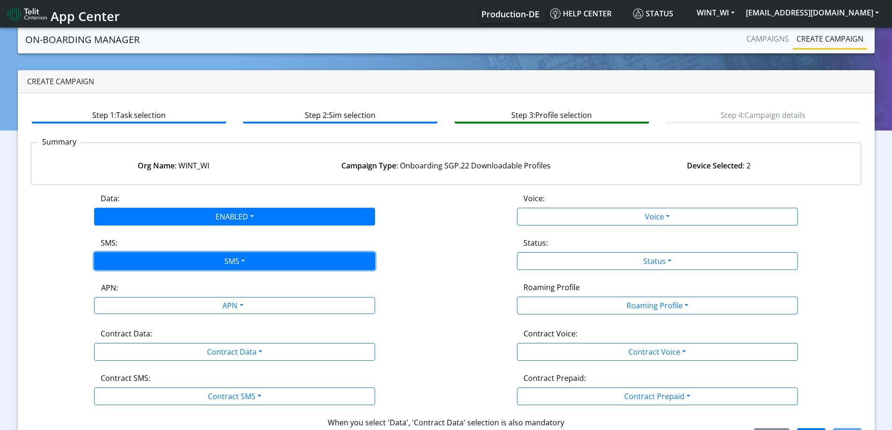
click at [151, 263] on button "SMS" at bounding box center [234, 261] width 281 height 18
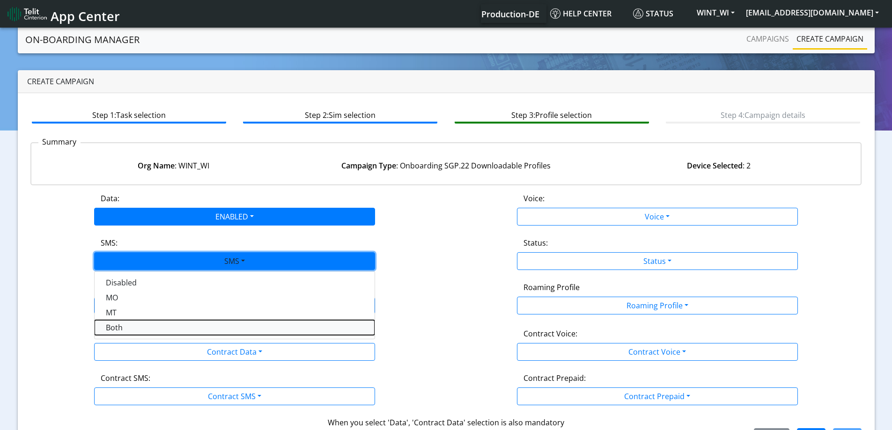
click at [133, 327] on button "Both" at bounding box center [235, 327] width 280 height 15
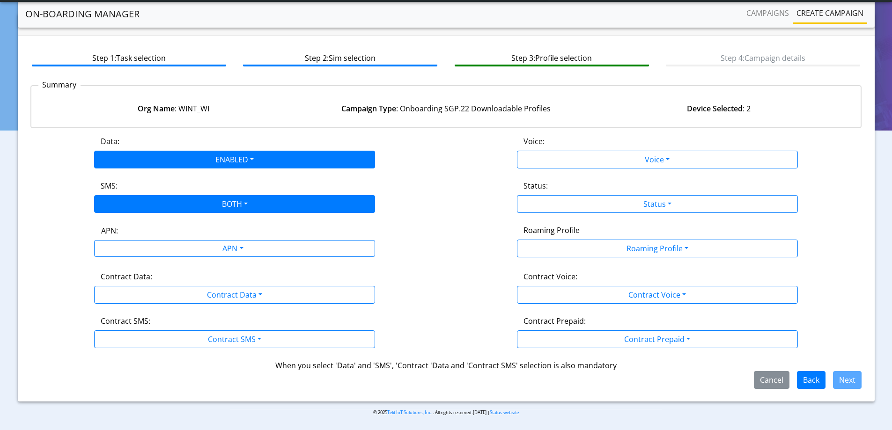
scroll to position [32, 0]
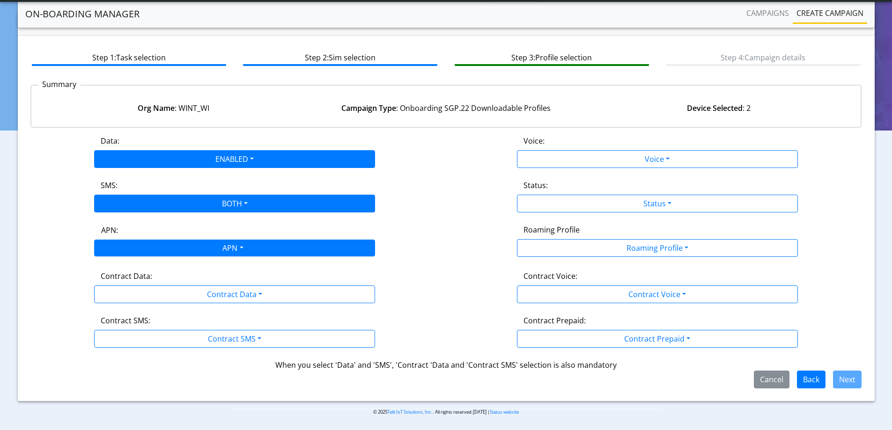
click at [147, 242] on div "APN" at bounding box center [232, 249] width 297 height 18
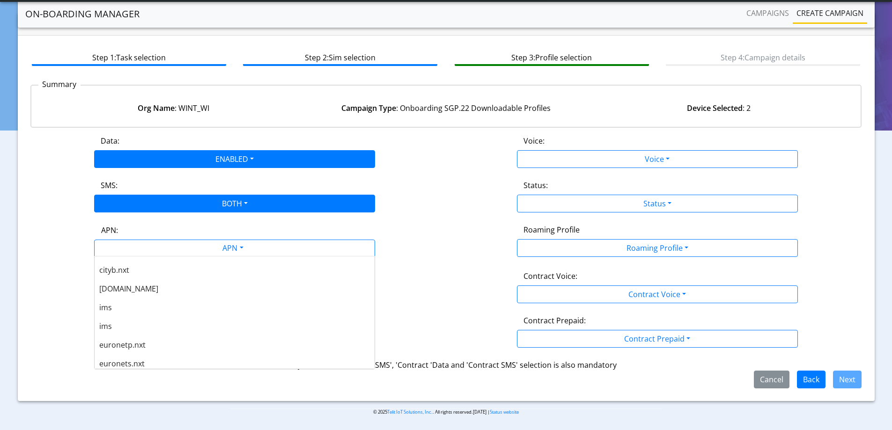
scroll to position [318, 0]
click at [121, 301] on span "[DOMAIN_NAME]" at bounding box center [128, 303] width 59 height 10
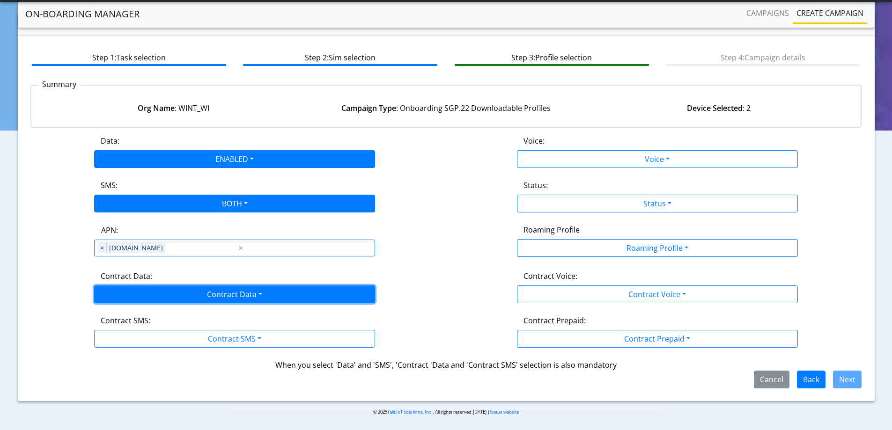
click at [122, 293] on button "Contract Data" at bounding box center [234, 295] width 281 height 18
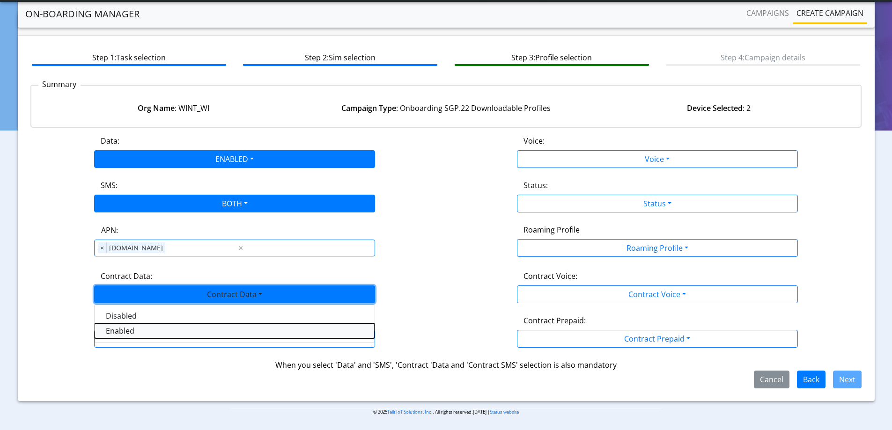
click at [118, 325] on Dataenabled-dropdown "Enabled" at bounding box center [235, 331] width 280 height 15
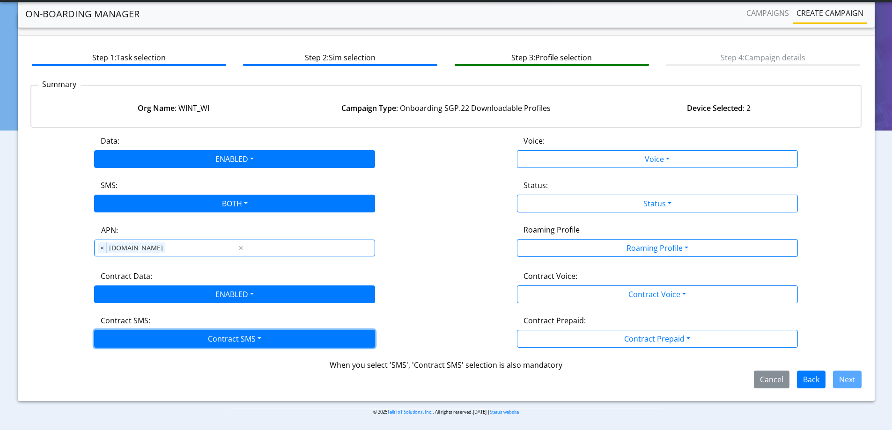
click at [118, 331] on button "Contract SMS" at bounding box center [234, 339] width 281 height 18
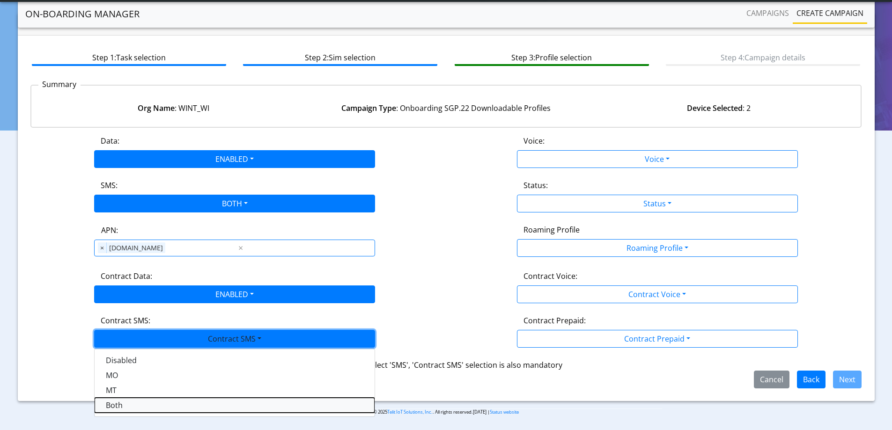
drag, startPoint x: 119, startPoint y: 406, endPoint x: 170, endPoint y: 395, distance: 52.3
click at [120, 404] on SMSboth-dropdown "Both" at bounding box center [235, 405] width 280 height 15
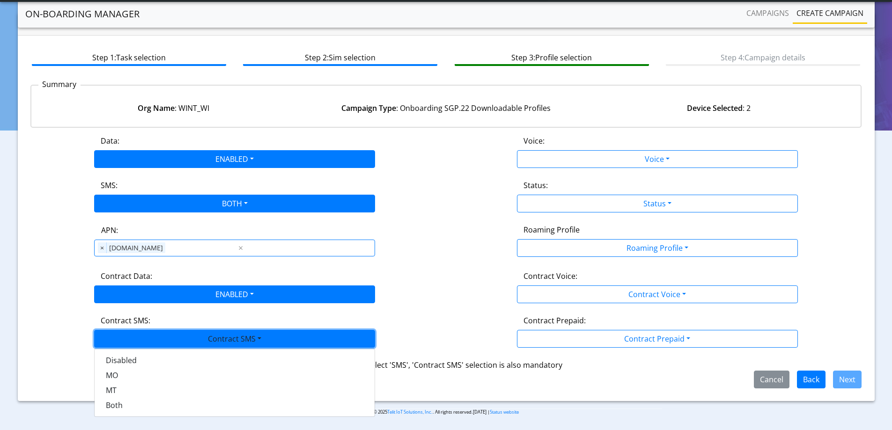
scroll to position [21, 0]
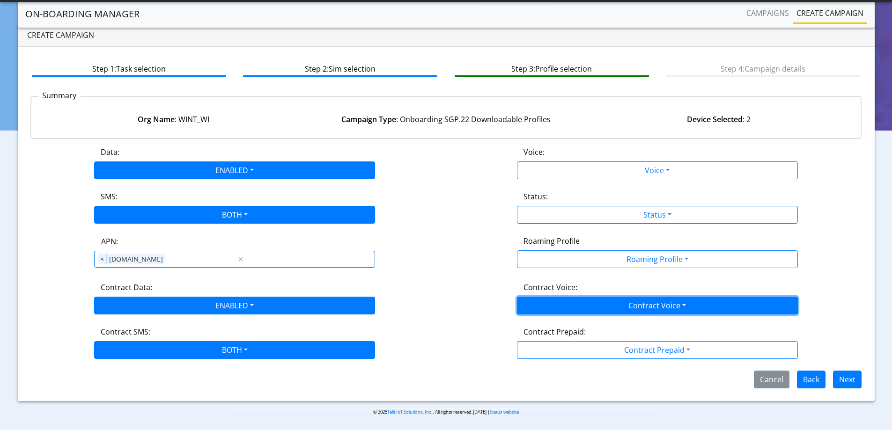
click at [585, 299] on button "Contract Voice" at bounding box center [657, 306] width 281 height 18
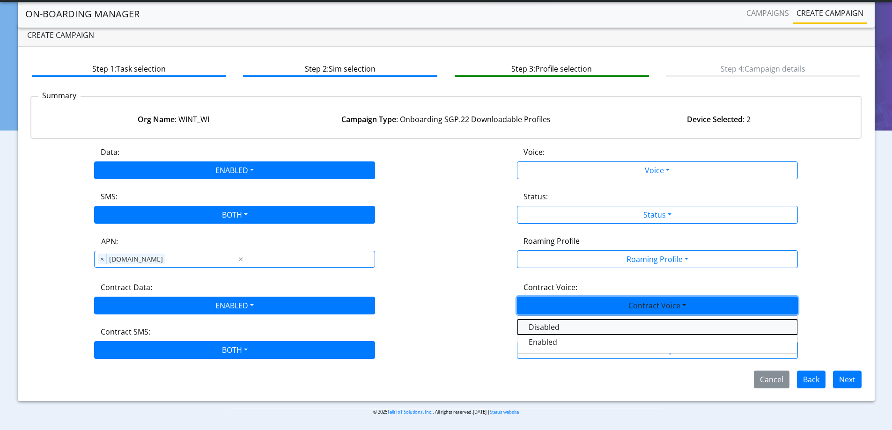
click at [560, 328] on Voicedisabled-dropdown "Disabled" at bounding box center [658, 327] width 280 height 15
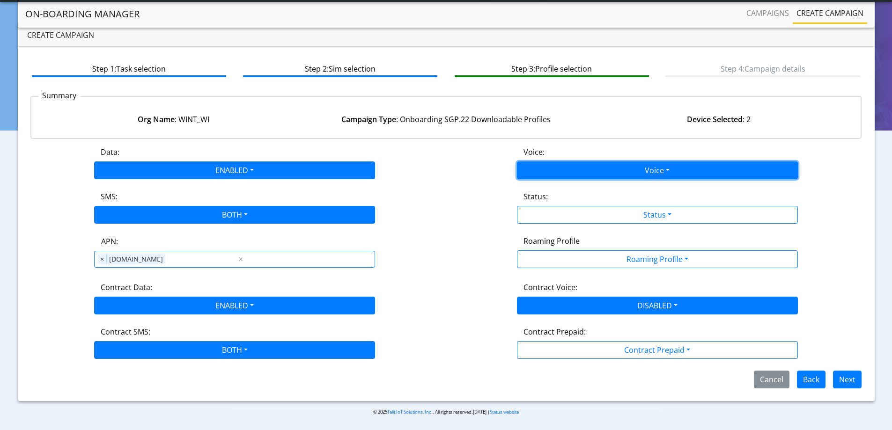
click at [538, 169] on button "Voice" at bounding box center [657, 171] width 281 height 18
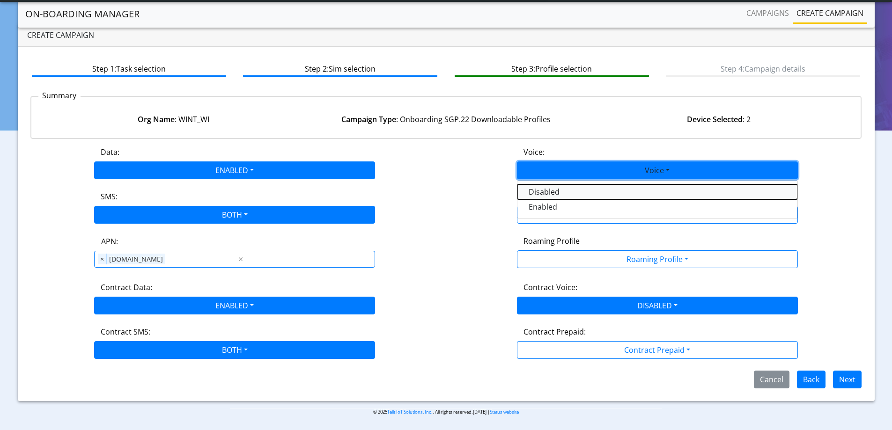
drag, startPoint x: 531, startPoint y: 187, endPoint x: 538, endPoint y: 199, distance: 13.7
click at [531, 188] on button "Disabled" at bounding box center [658, 192] width 280 height 15
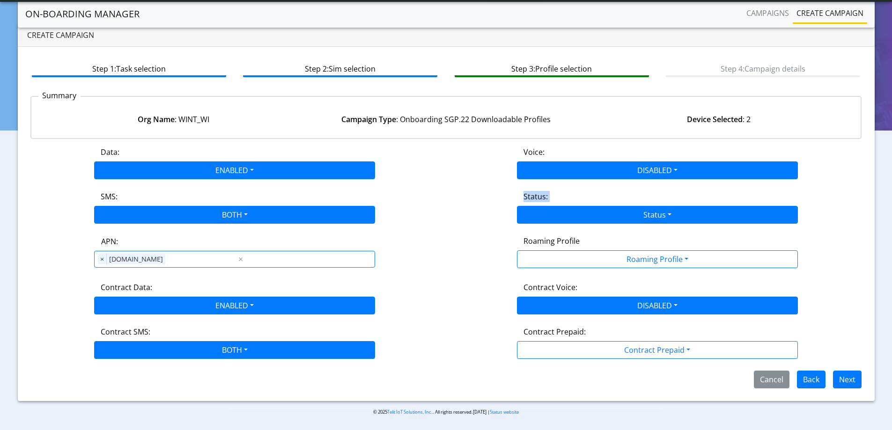
click at [540, 209] on div "Status: Status Activate Deactivate" at bounding box center [657, 207] width 423 height 33
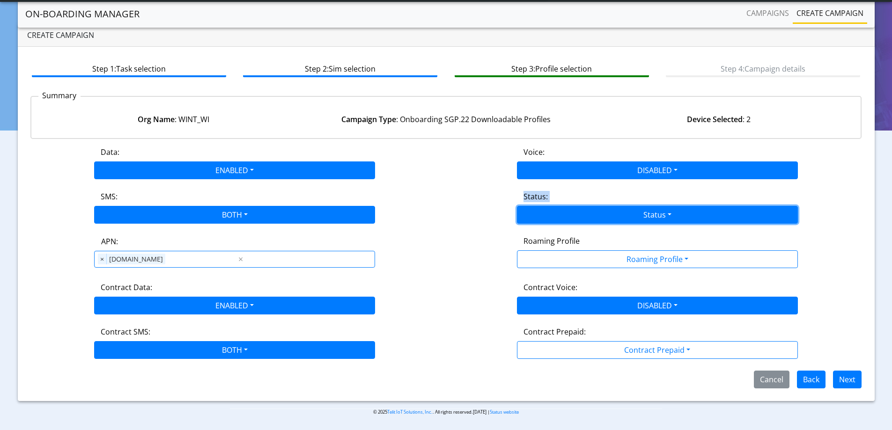
click at [541, 214] on button "Status" at bounding box center [657, 215] width 281 height 18
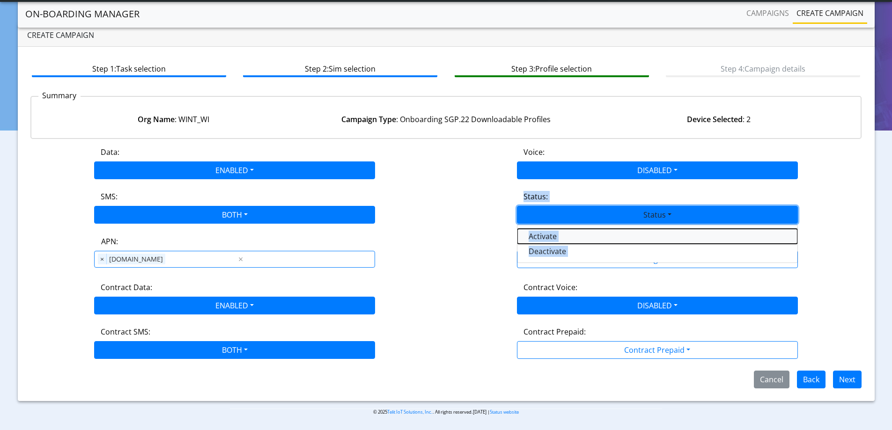
click at [545, 238] on button "Activate" at bounding box center [658, 236] width 280 height 15
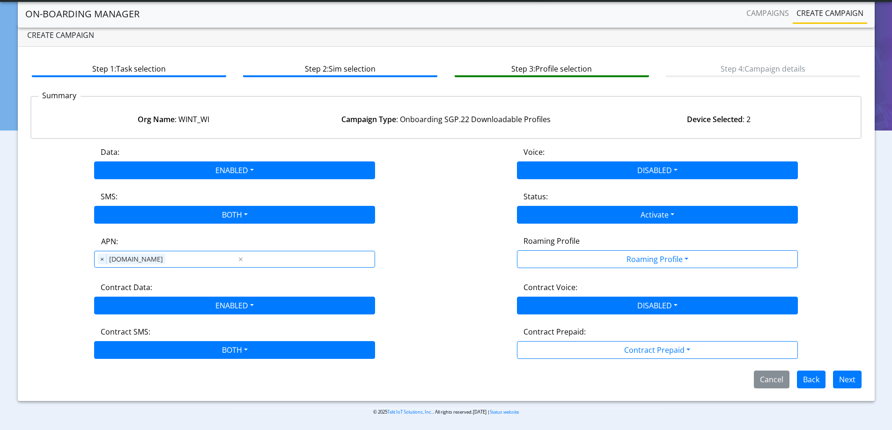
click at [433, 217] on div "SMS: BOTH Disabled MO MT Both" at bounding box center [234, 207] width 423 height 33
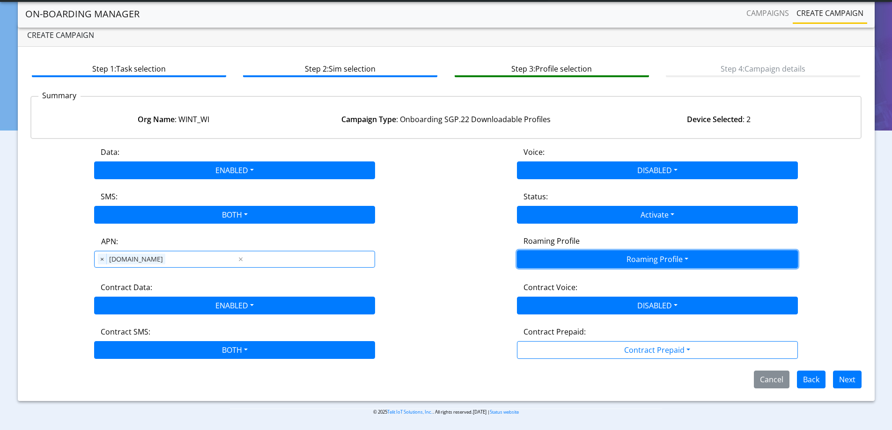
click at [599, 255] on button "Roaming Profile" at bounding box center [657, 260] width 281 height 18
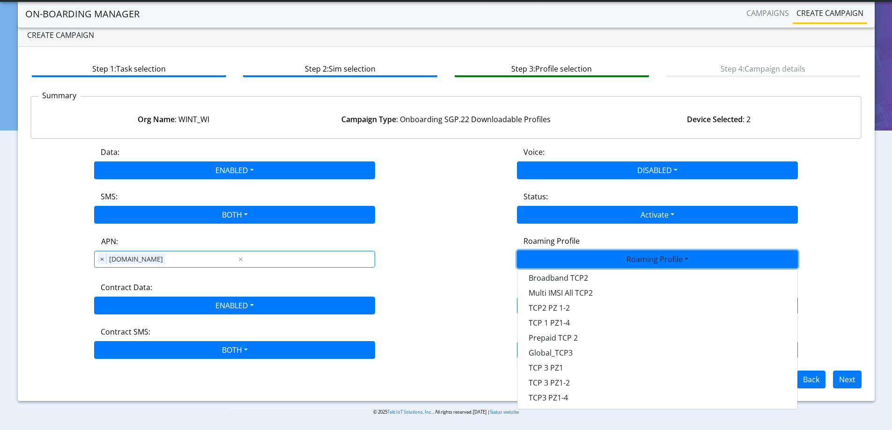
scroll to position [248, 0]
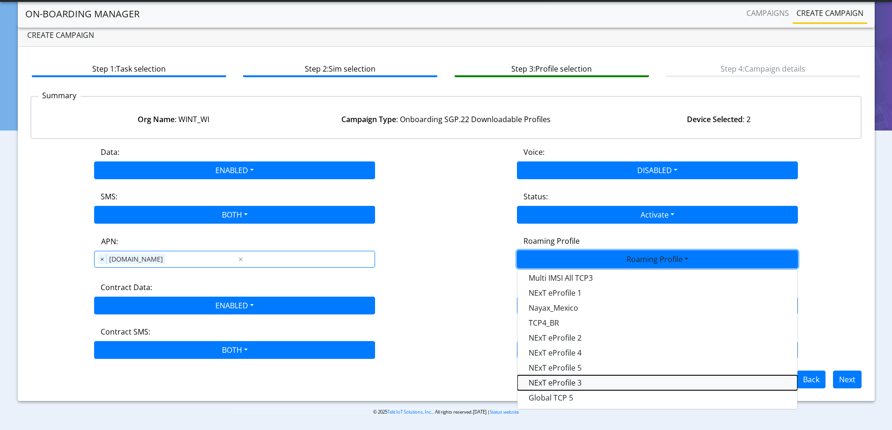
click at [572, 380] on Profile-dropdown "NExT eProfile 3" at bounding box center [658, 383] width 280 height 15
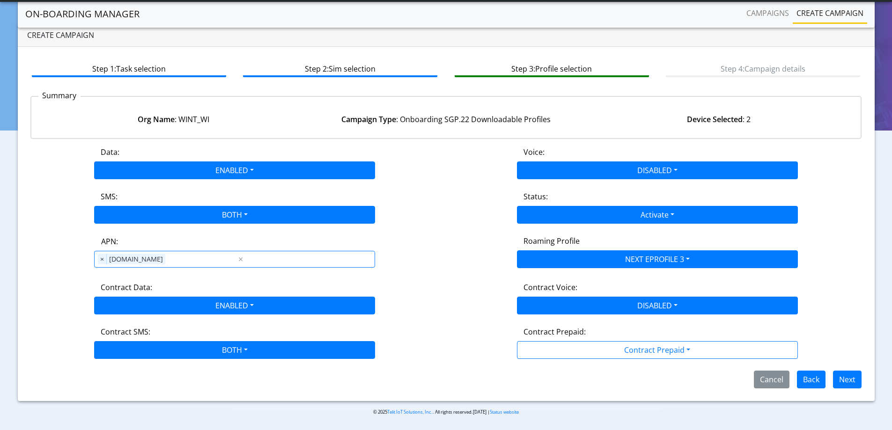
click at [452, 266] on div "Roaming Profile NEXT EPROFILE 3 All Blocked Global All TCP1 Lumenis_LTD TCP 1 P…" at bounding box center [657, 252] width 423 height 33
click at [847, 381] on button "Next" at bounding box center [847, 380] width 29 height 18
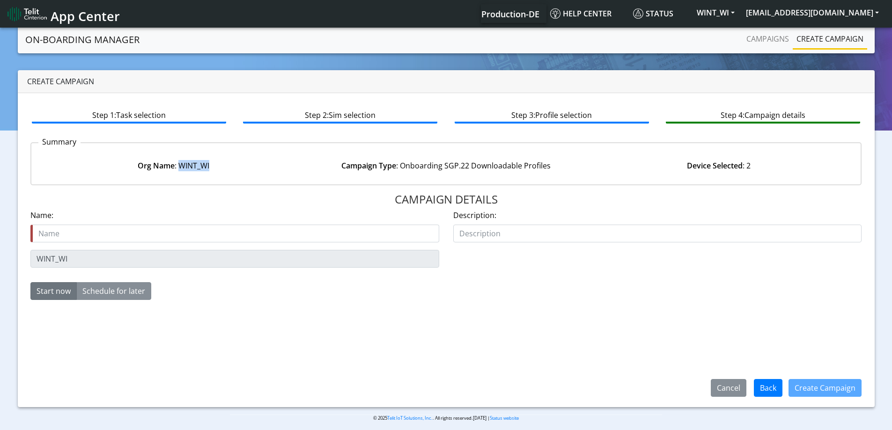
drag, startPoint x: 211, startPoint y: 163, endPoint x: 182, endPoint y: 165, distance: 28.6
click at [181, 166] on div "Org Name : WINT_WI" at bounding box center [173, 165] width 273 height 11
copy div "WINT_WI"
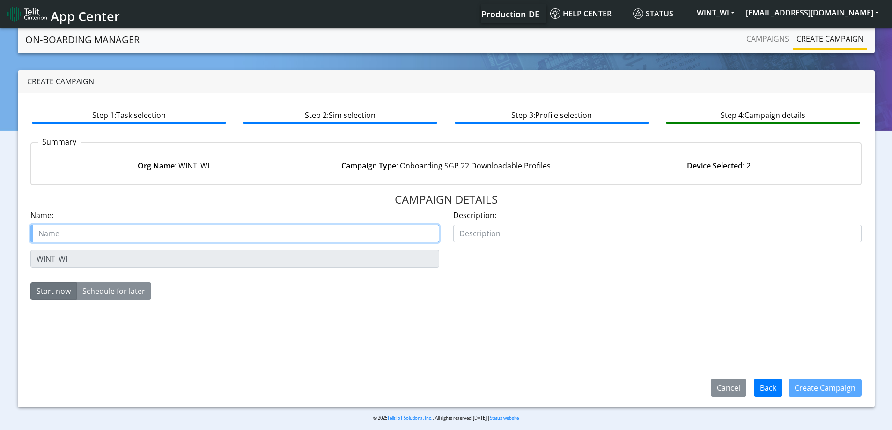
click at [124, 235] on input "text" at bounding box center [234, 234] width 409 height 18
paste input "WINT_WI"
type input "WINT_WI Starter SIM virtual eSIM 3"
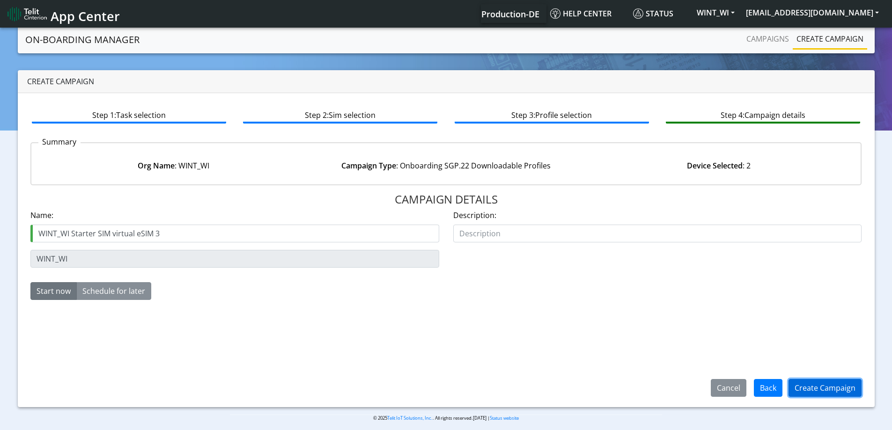
click at [825, 390] on button "Create Campaign" at bounding box center [825, 388] width 73 height 18
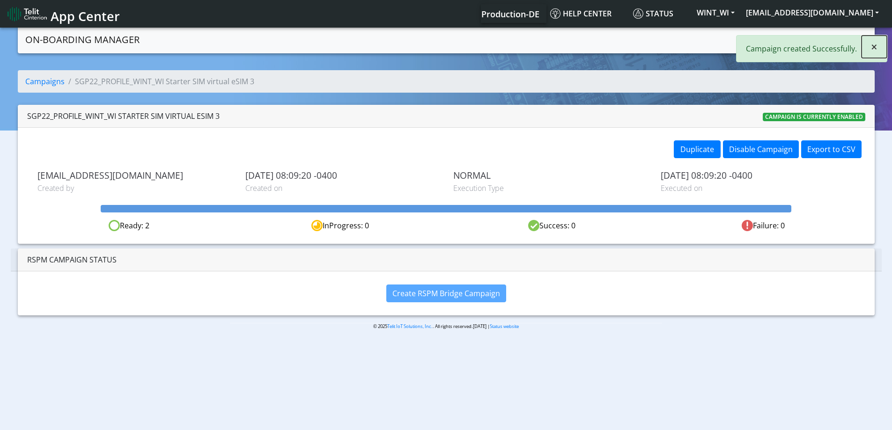
click at [879, 47] on button "×" at bounding box center [874, 47] width 25 height 22
click at [762, 40] on link "Campaigns" at bounding box center [768, 39] width 50 height 19
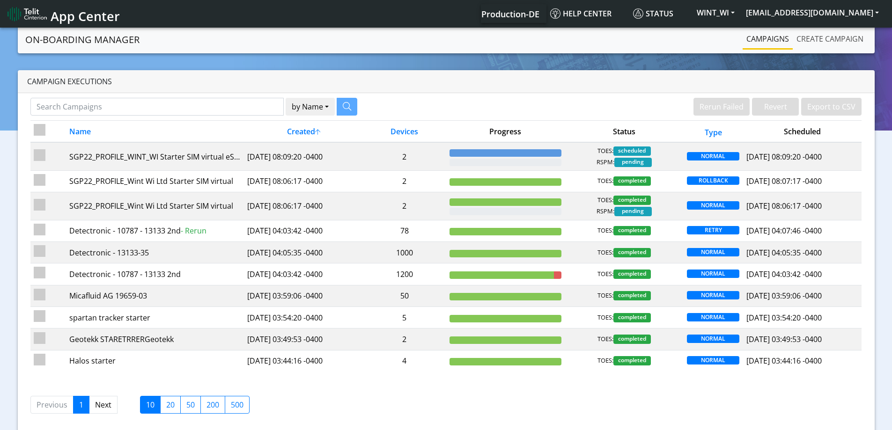
click at [799, 33] on link "Create campaign" at bounding box center [830, 39] width 74 height 19
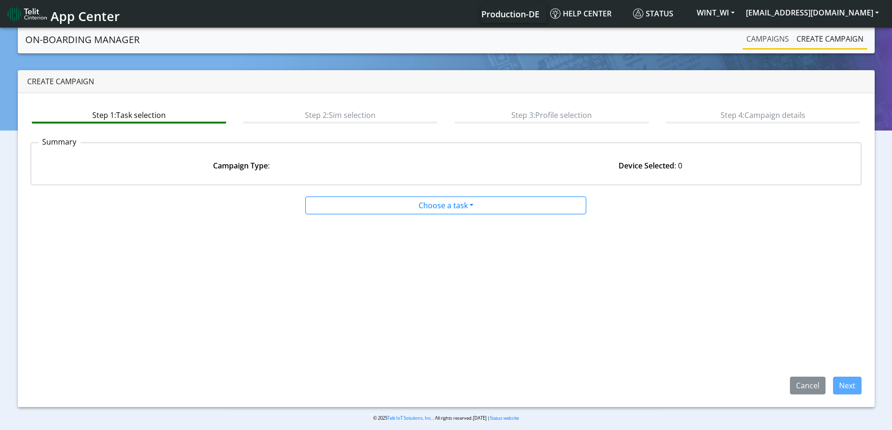
click at [752, 37] on link "Campaigns" at bounding box center [768, 39] width 50 height 19
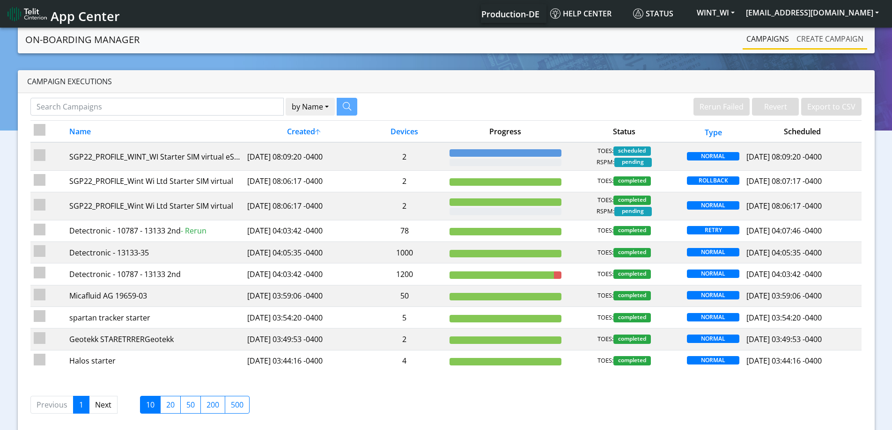
click at [815, 36] on link "Create campaign" at bounding box center [830, 39] width 74 height 19
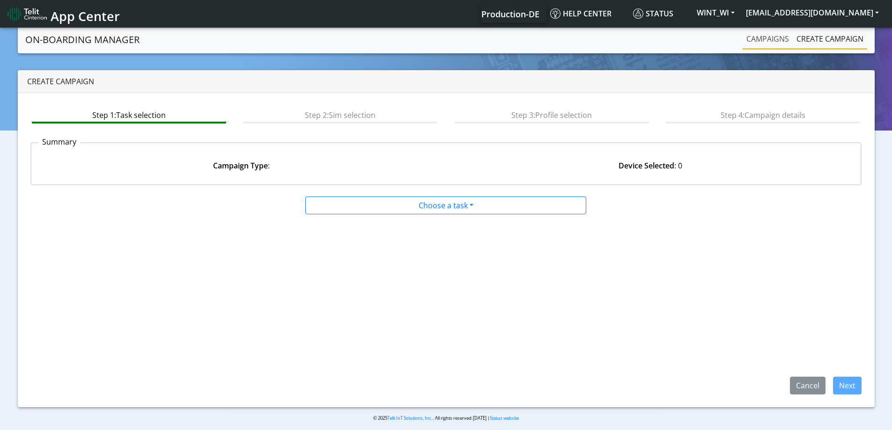
click at [768, 39] on link "Campaigns" at bounding box center [768, 39] width 50 height 19
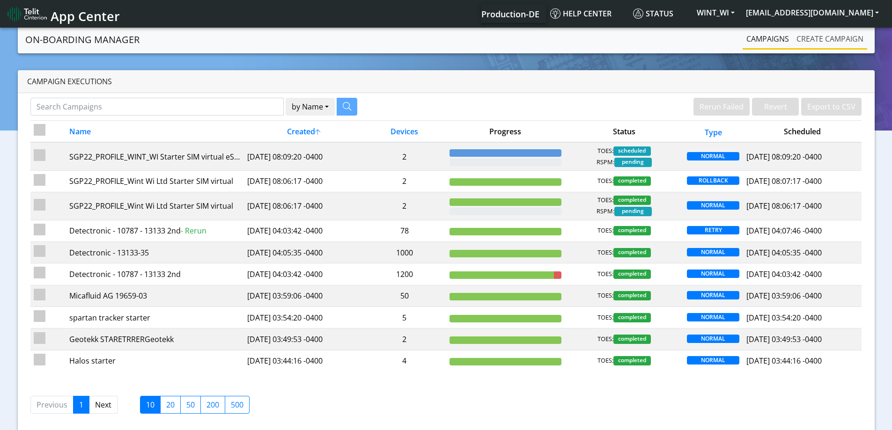
click at [813, 32] on link "Create campaign" at bounding box center [830, 39] width 74 height 19
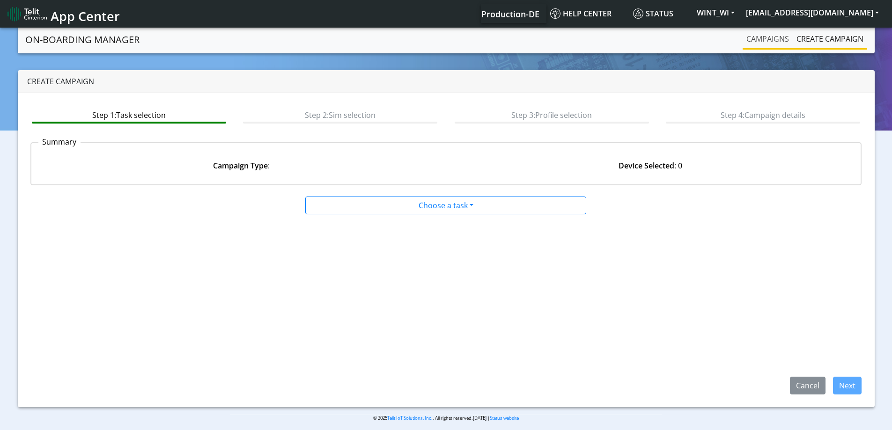
click at [766, 38] on link "Campaigns" at bounding box center [768, 39] width 50 height 19
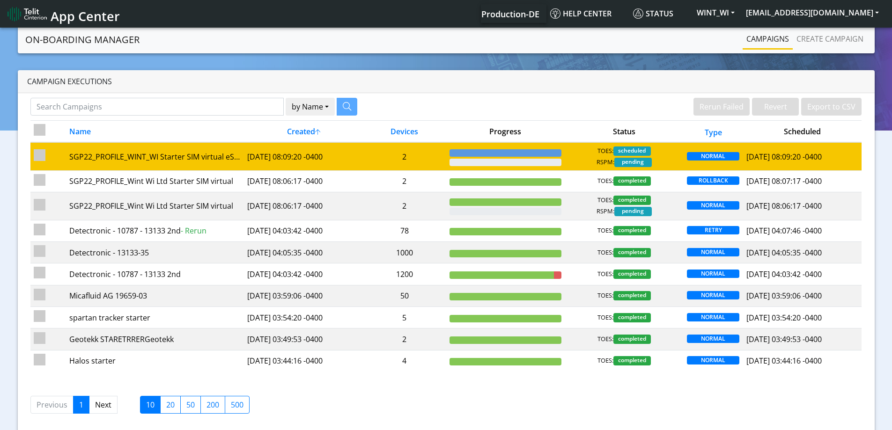
click at [429, 159] on td "2" at bounding box center [404, 156] width 83 height 28
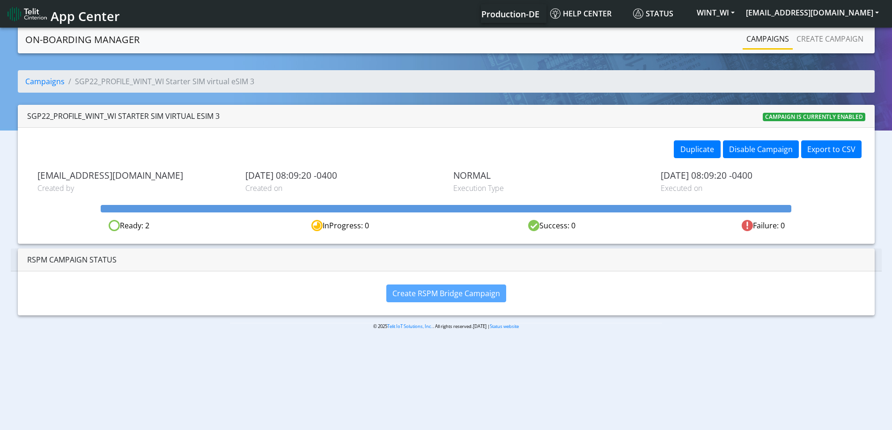
click at [753, 44] on link "Campaigns" at bounding box center [768, 39] width 50 height 19
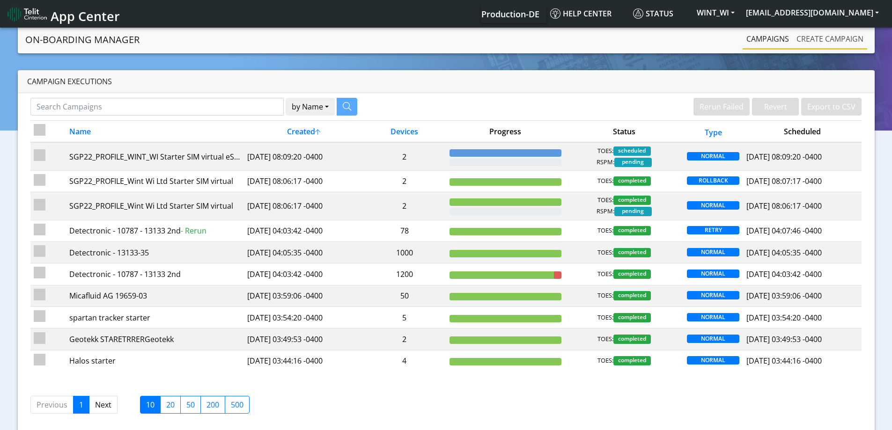
click at [803, 42] on link "Create campaign" at bounding box center [830, 39] width 74 height 19
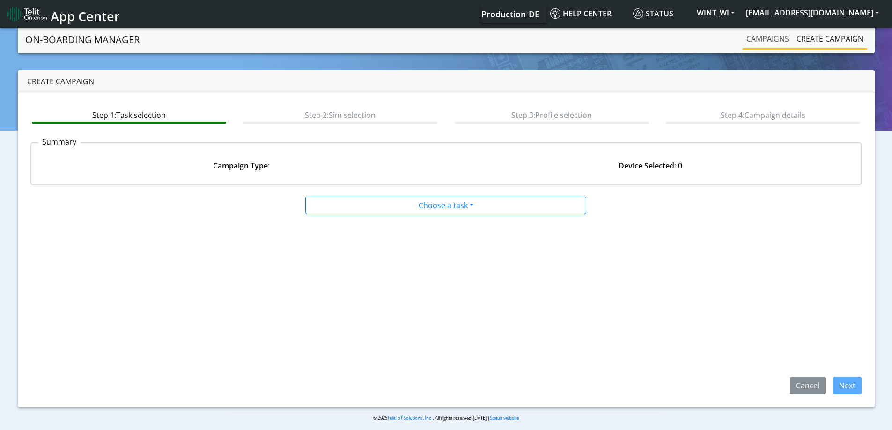
click at [752, 43] on link "Campaigns" at bounding box center [768, 39] width 50 height 19
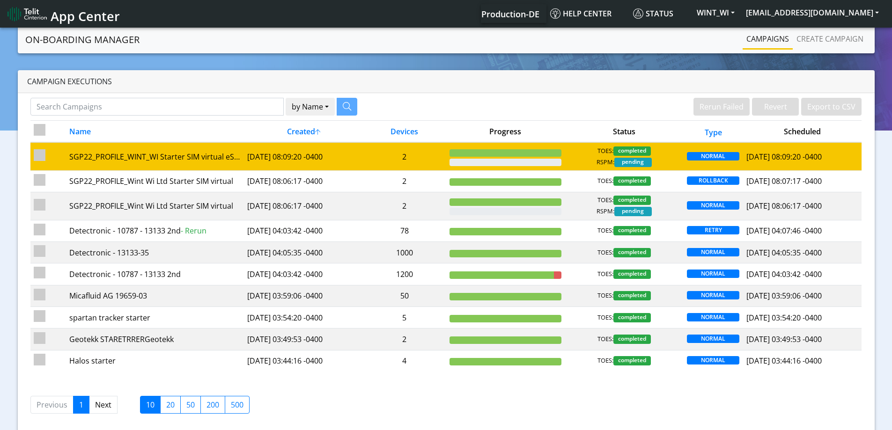
click at [381, 164] on td "2" at bounding box center [404, 156] width 83 height 28
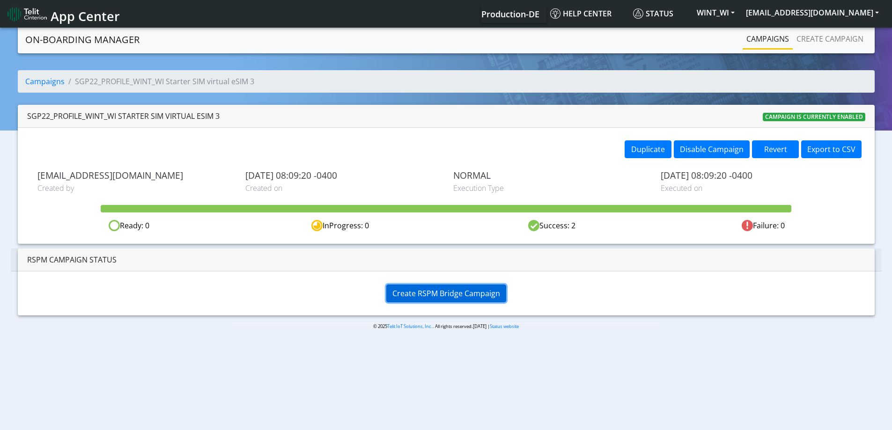
click at [446, 294] on span "Create RSPM Bridge Campaign" at bounding box center [446, 293] width 108 height 10
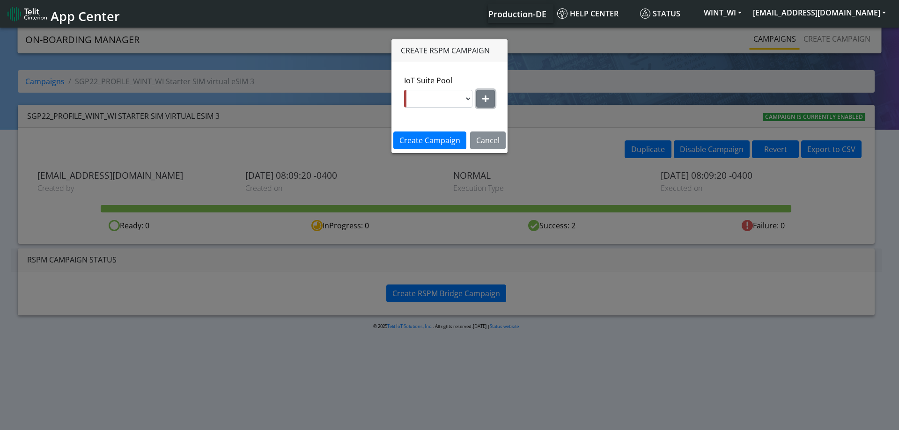
click at [485, 97] on icon "button" at bounding box center [485, 98] width 7 height 7
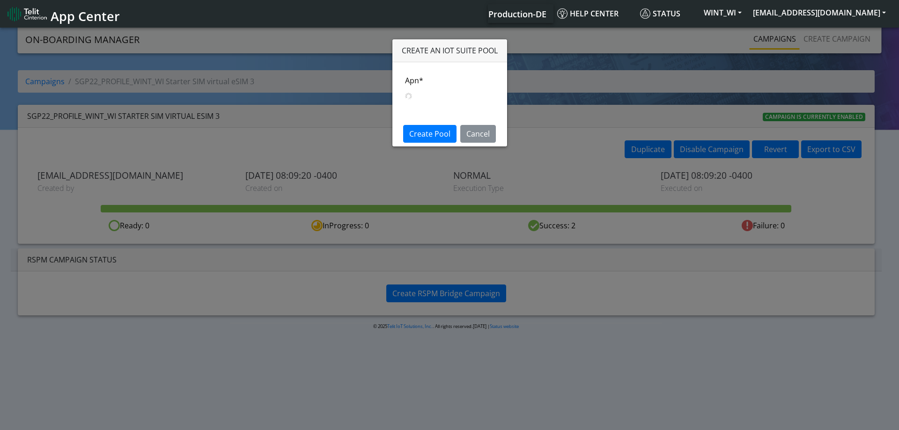
select select
click at [472, 138] on button "Cancel" at bounding box center [478, 141] width 36 height 18
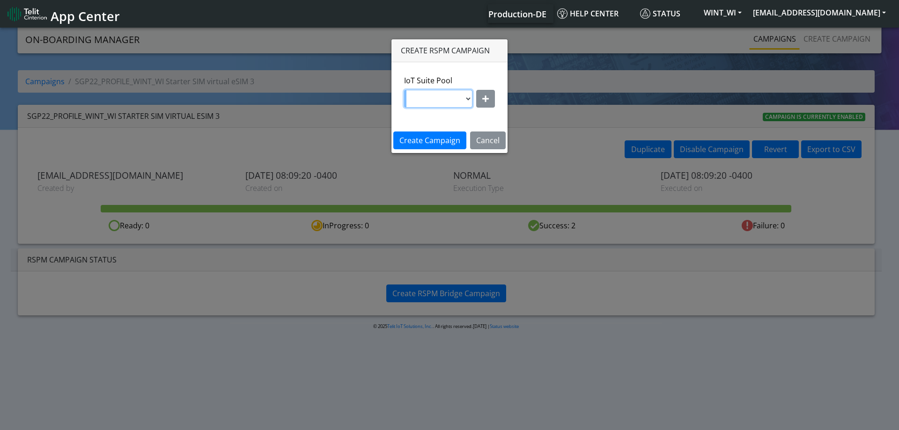
click at [468, 104] on select at bounding box center [438, 99] width 68 height 18
click at [482, 99] on icon "button" at bounding box center [485, 98] width 7 height 7
click at [462, 104] on select "nxt17.ue s.test [DOMAIN_NAME] [DOMAIN_NAME] [DOMAIN_NAME] [DOMAIN_NAME] [DOMAIN…" at bounding box center [449, 99] width 89 height 18
select select "95cc19b0-964e-11ed-b84f-001f716592bc"
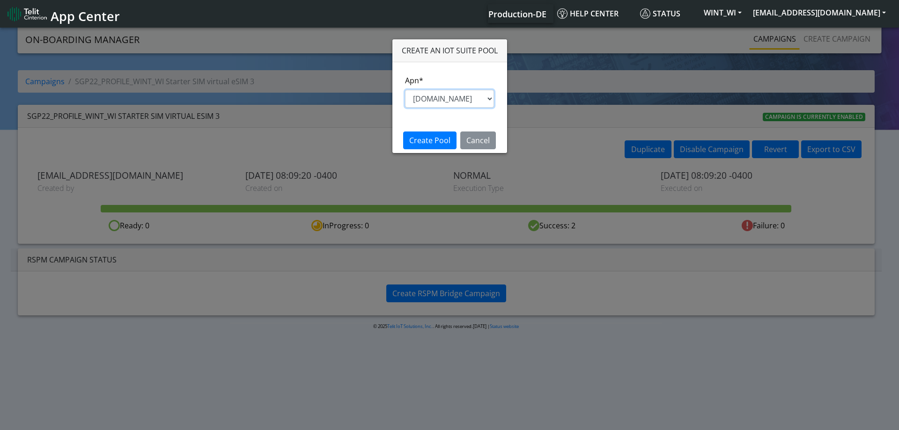
click at [405, 90] on select "nxt17.ue s.test [DOMAIN_NAME] [DOMAIN_NAME] [DOMAIN_NAME] [DOMAIN_NAME] [DOMAIN…" at bounding box center [449, 99] width 89 height 18
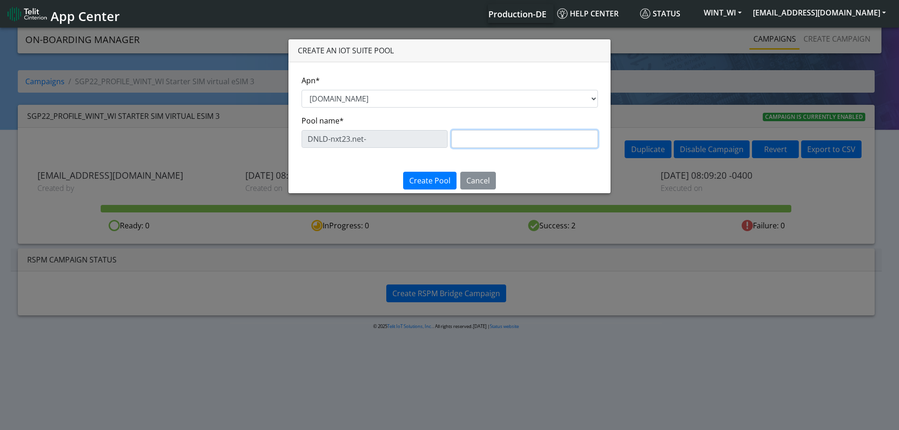
click at [497, 136] on input "text" at bounding box center [524, 139] width 147 height 18
paste input "eProfile 3"
type input "eProfile 3"
click at [426, 180] on span "Create Pool" at bounding box center [429, 181] width 41 height 10
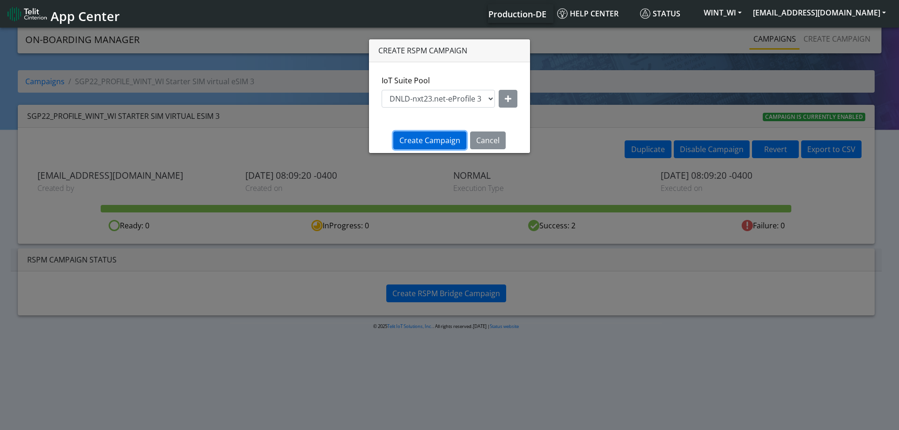
click at [437, 147] on button "Create Campaign" at bounding box center [429, 141] width 73 height 18
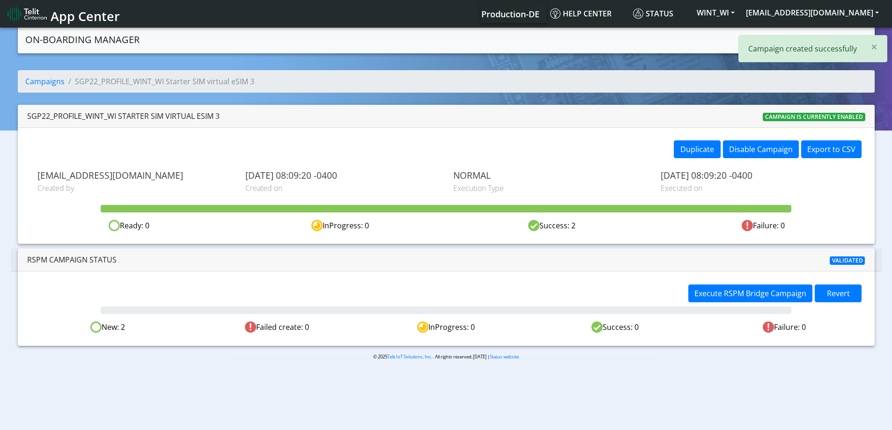
click at [860, 48] on div "× Campaign created successfully" at bounding box center [813, 48] width 149 height 27
click at [781, 43] on link "Campaigns" at bounding box center [768, 39] width 50 height 19
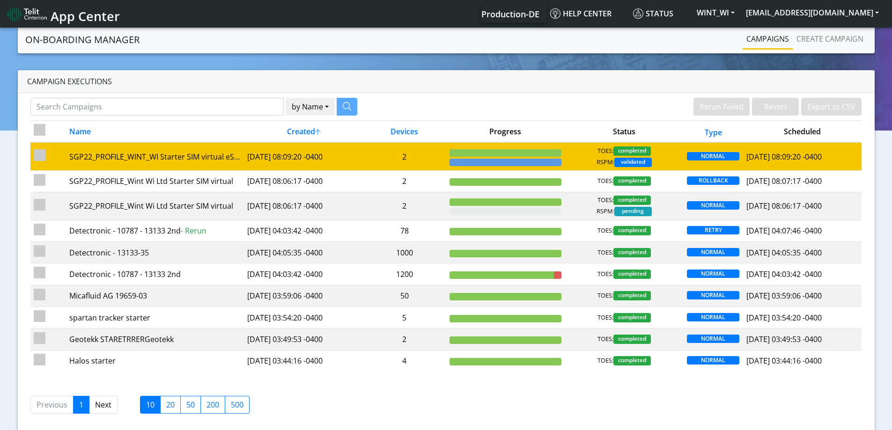
click at [422, 154] on td "2" at bounding box center [404, 156] width 83 height 28
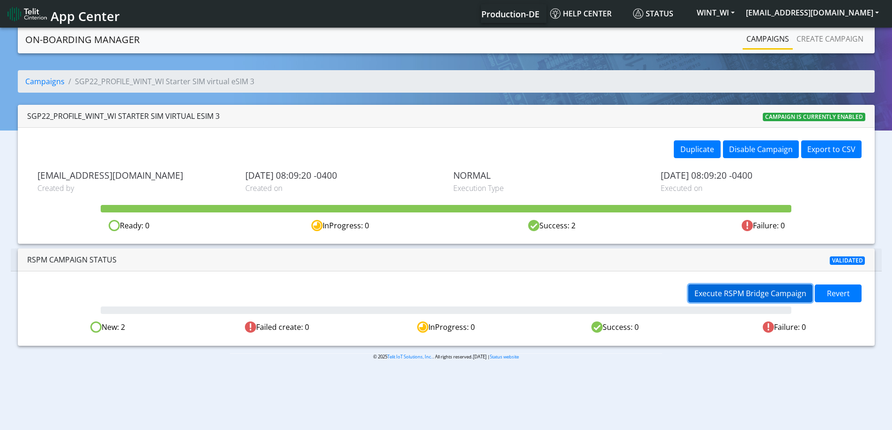
click at [709, 295] on span "Execute RSPM Bridge Campaign" at bounding box center [751, 293] width 112 height 10
